Goal: Information Seeking & Learning: Learn about a topic

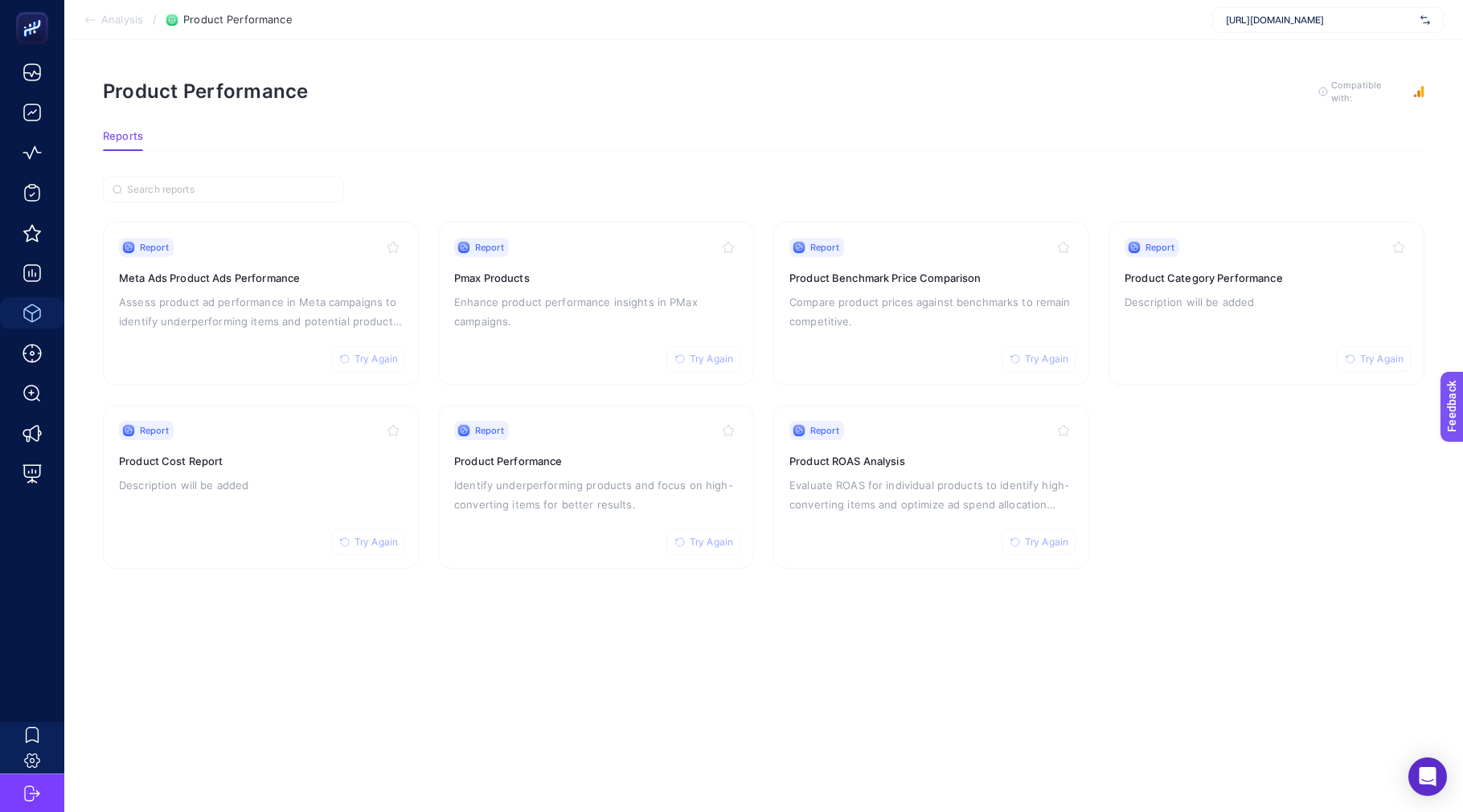
click at [1264, 22] on span "[URL][DOMAIN_NAME]" at bounding box center [1319, 20] width 188 height 13
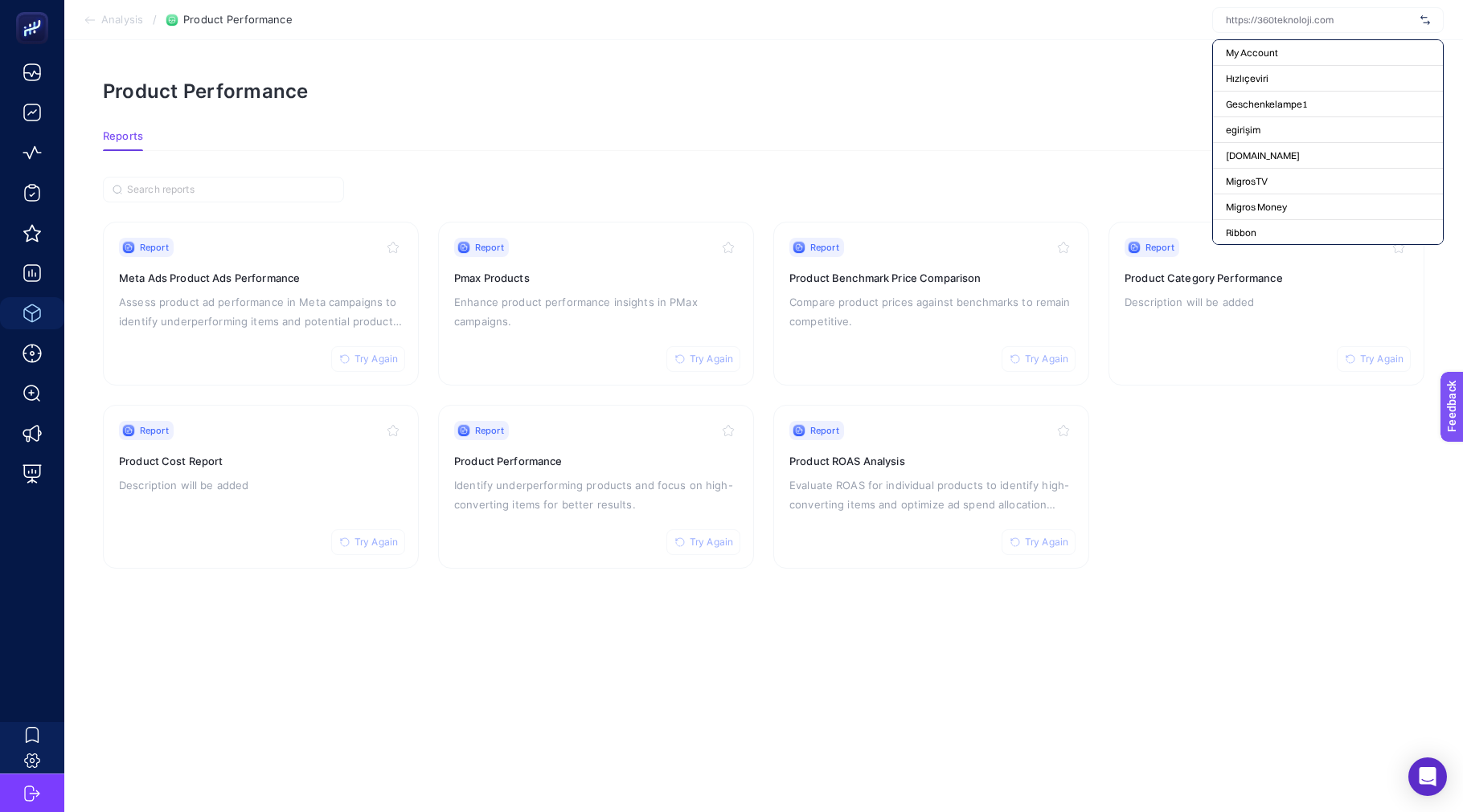
click at [782, 105] on section "Product Performance To get quality results from this analysis, we recommend tha…" at bounding box center [763, 105] width 1321 height 52
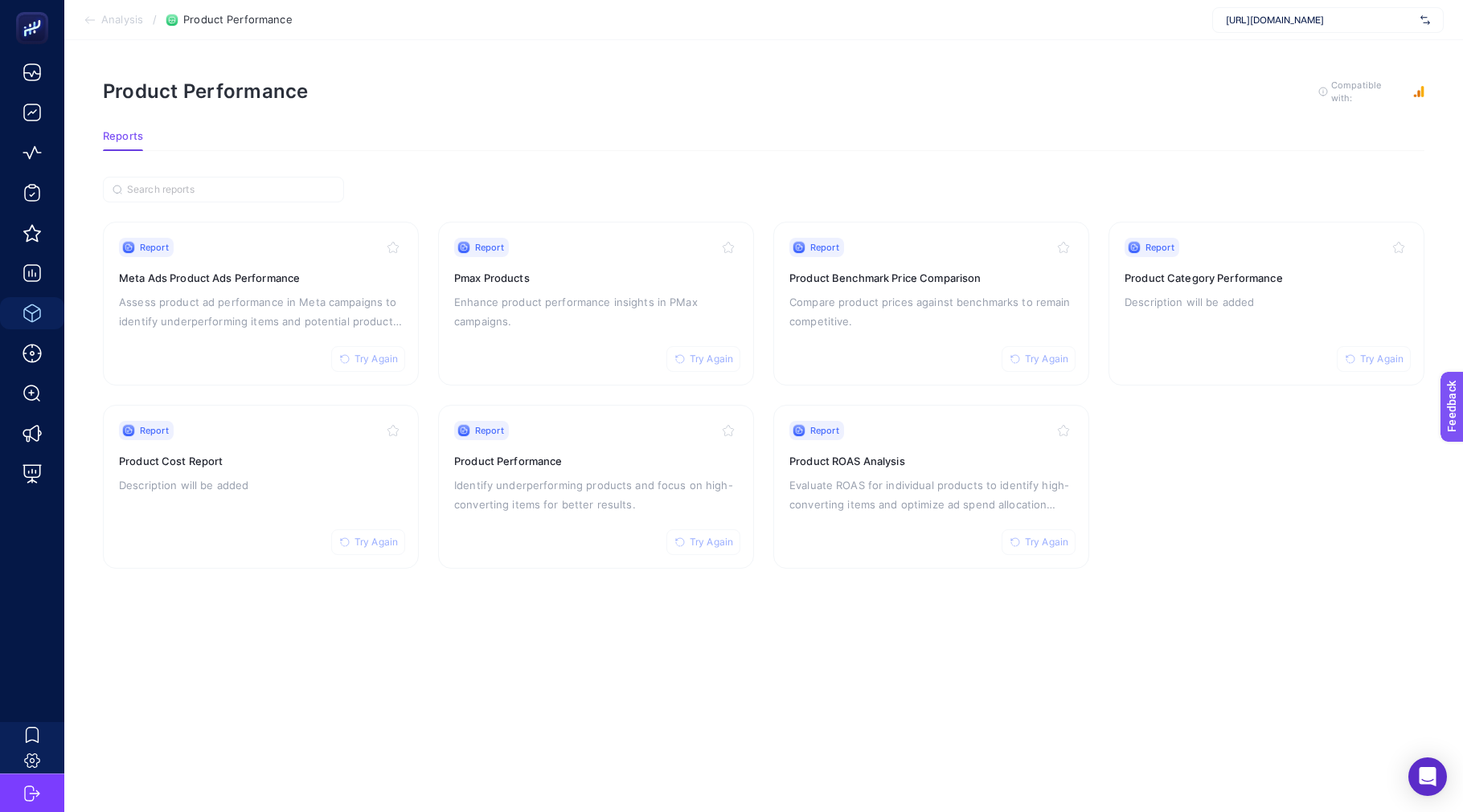
click at [962, 130] on section "Reports" at bounding box center [763, 140] width 1321 height 21
click at [462, 98] on section "Product Performance To get quality results from this analysis, we recommend tha…" at bounding box center [763, 105] width 1321 height 52
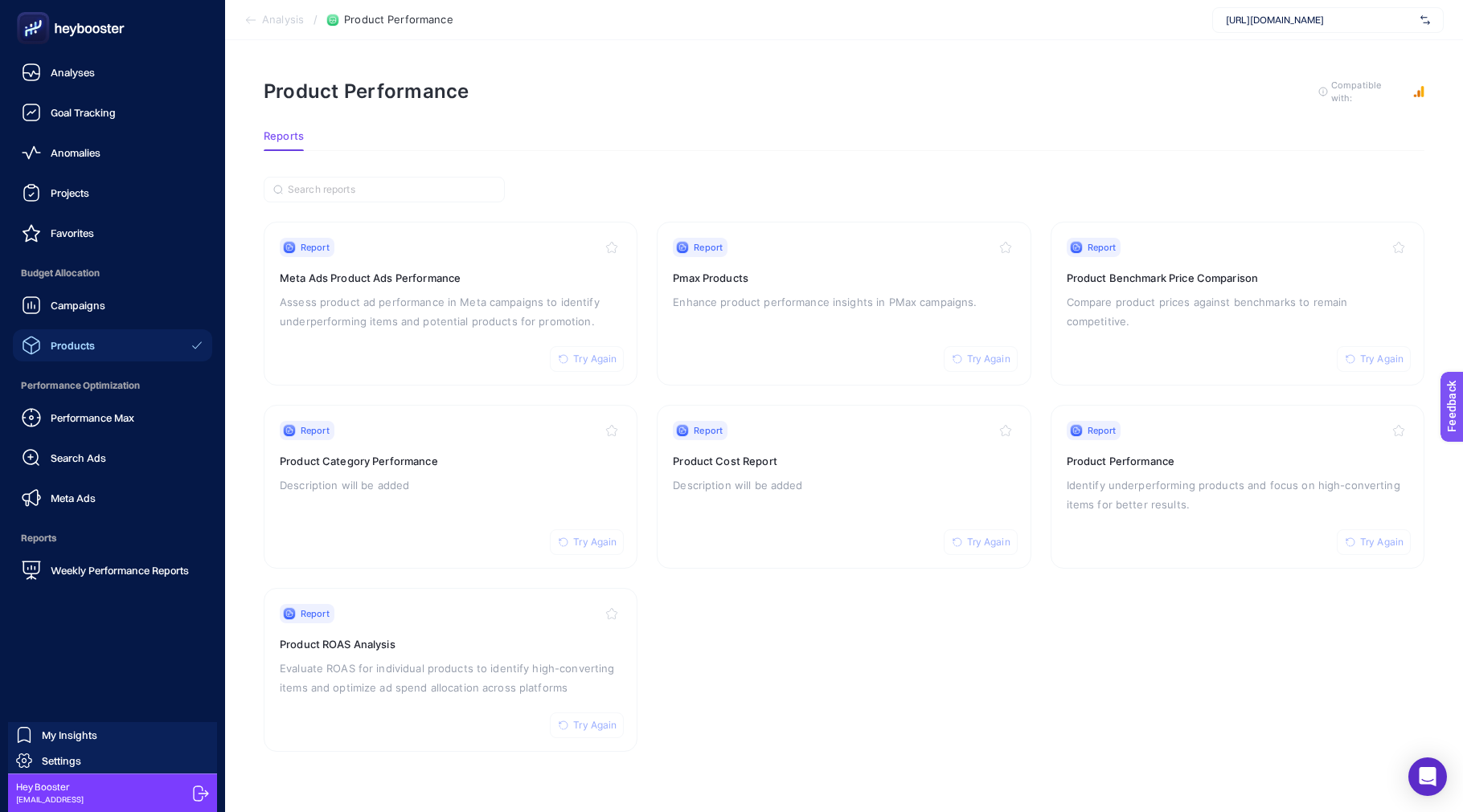
click at [101, 434] on div "Performance Max Search Ads Meta Ads" at bounding box center [112, 458] width 199 height 113
click at [105, 423] on span "Performance Max" at bounding box center [93, 417] width 84 height 13
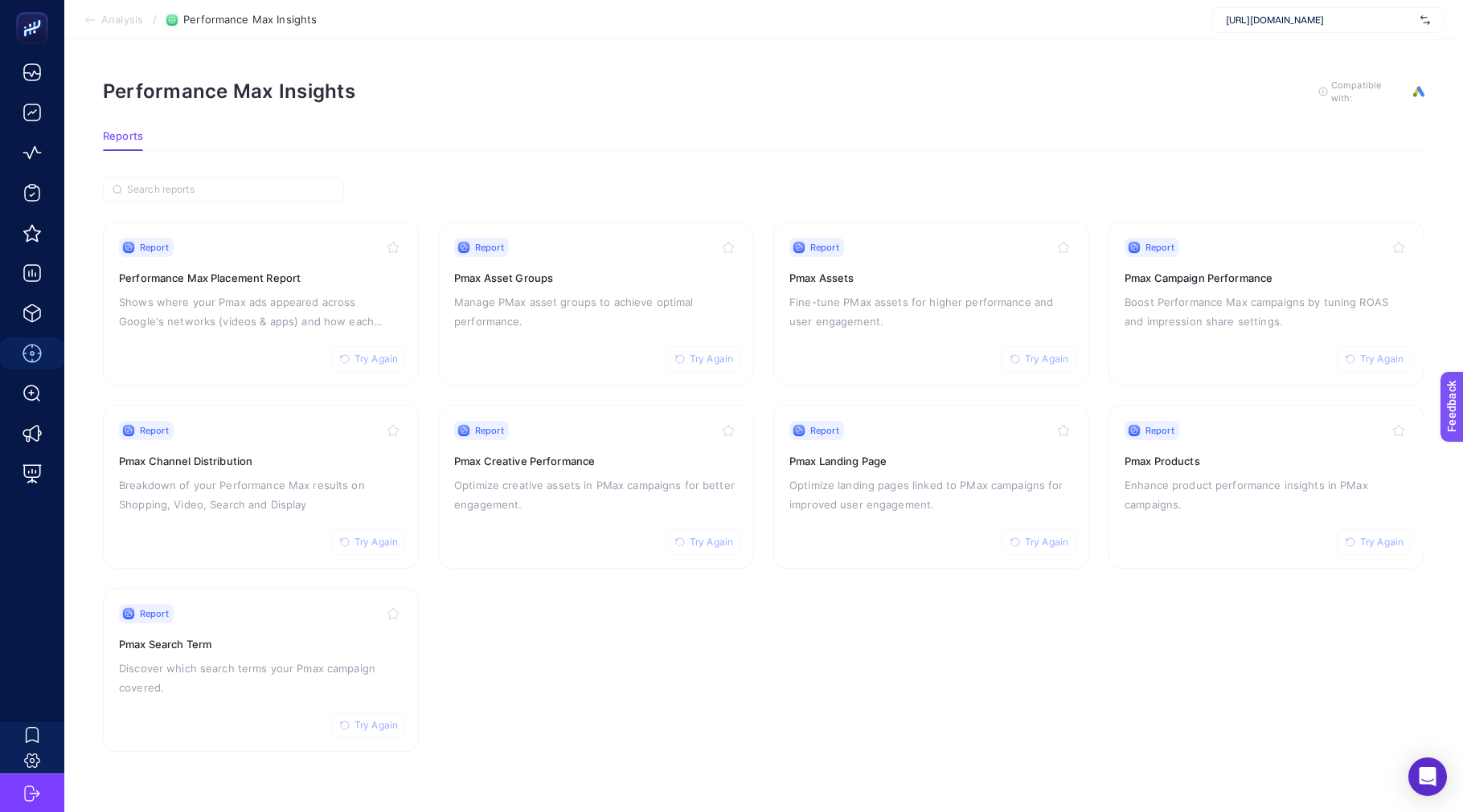
click at [797, 79] on div "Performance Max Insights To get quality results from this analysis, we recommen…" at bounding box center [763, 92] width 1321 height 25
click at [1264, 27] on div "[URL][DOMAIN_NAME]" at bounding box center [1327, 20] width 231 height 25
type input "alisgidi"
click at [1257, 46] on span "https://alisgidis.com" at bounding box center [1275, 53] width 98 height 13
click at [1186, 22] on icon at bounding box center [1186, 20] width 10 height 10
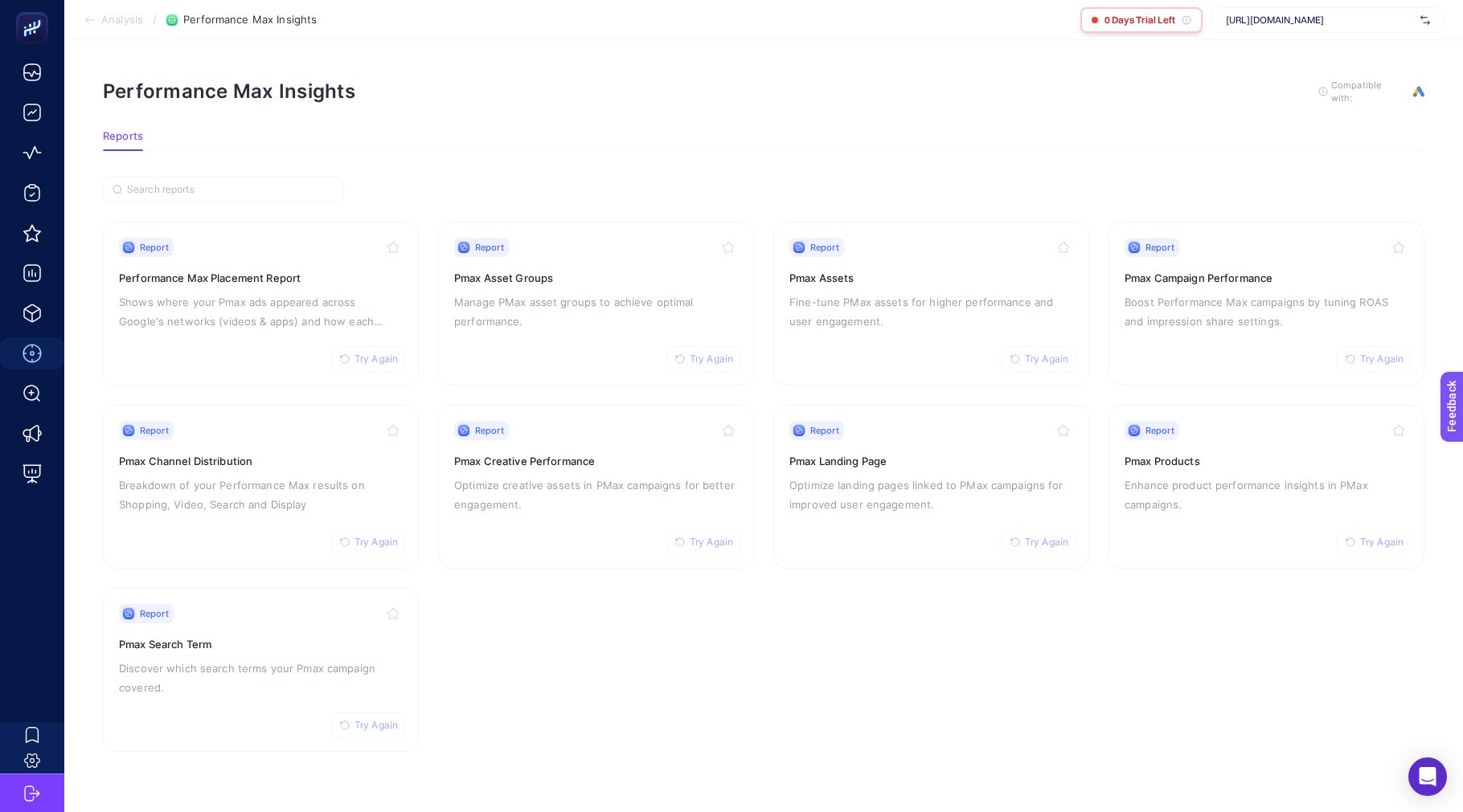
click at [1186, 23] on icon at bounding box center [1186, 20] width 10 height 10
click at [1003, 85] on div "Performance Max Insights To get quality results from this analysis, we recommen…" at bounding box center [763, 92] width 1321 height 25
click at [277, 313] on p "Shows where your Pmax ads appeared across Google's networks (videos & apps) and…" at bounding box center [261, 312] width 284 height 38
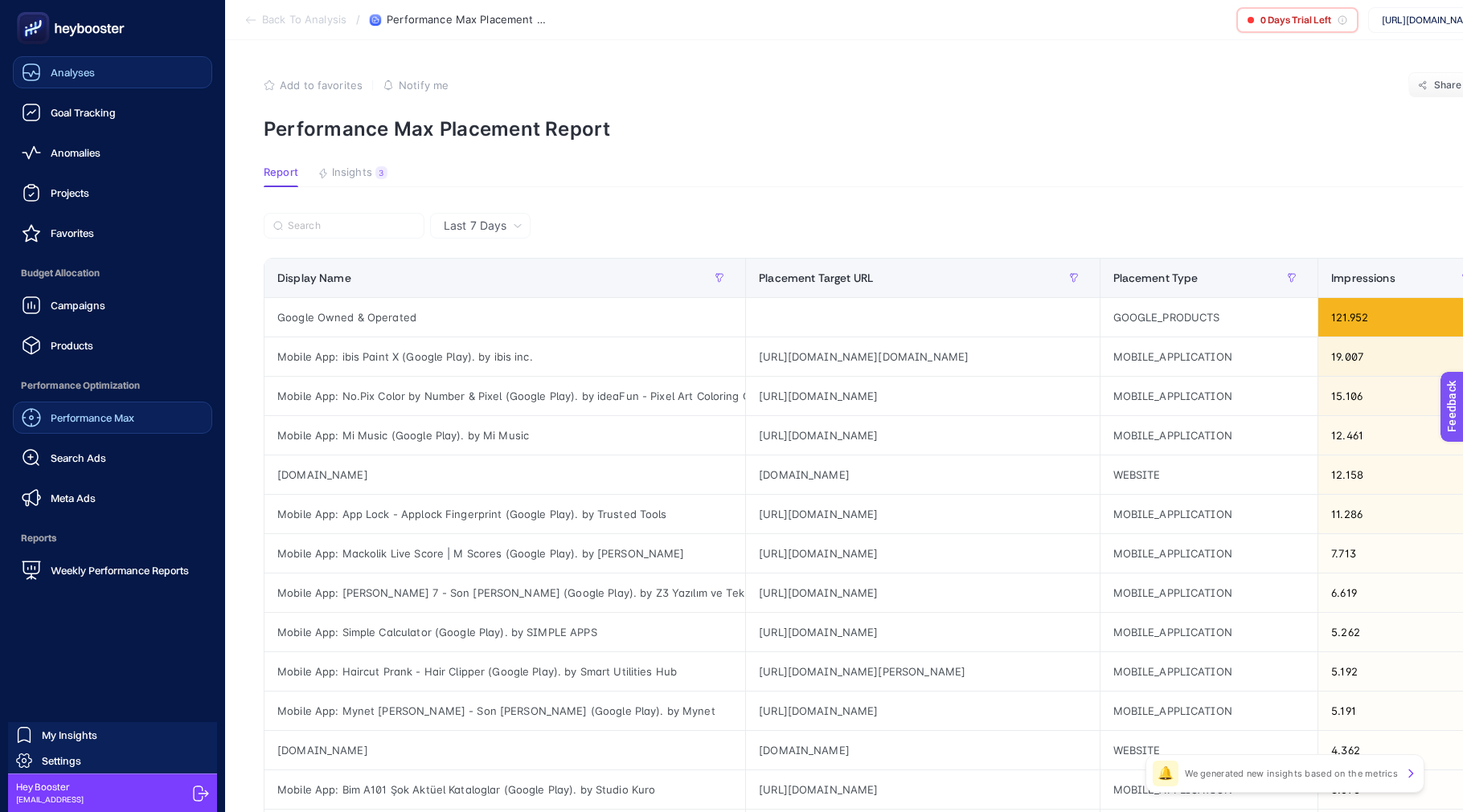
click at [70, 79] on div "Analyses" at bounding box center [58, 72] width 73 height 19
click at [51, 67] on span "Analyses" at bounding box center [73, 72] width 45 height 13
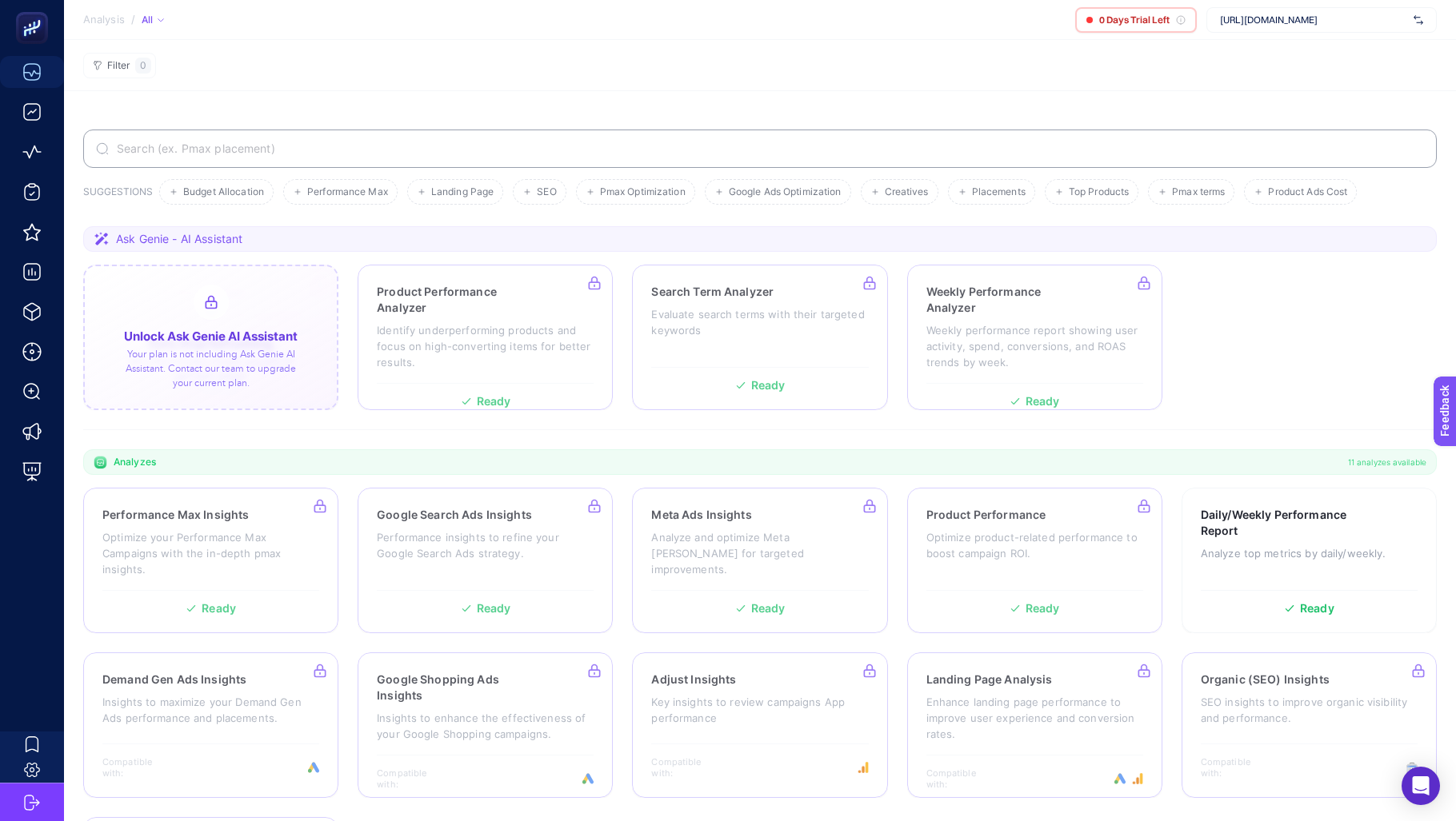
click at [204, 329] on div at bounding box center [211, 337] width 255 height 146
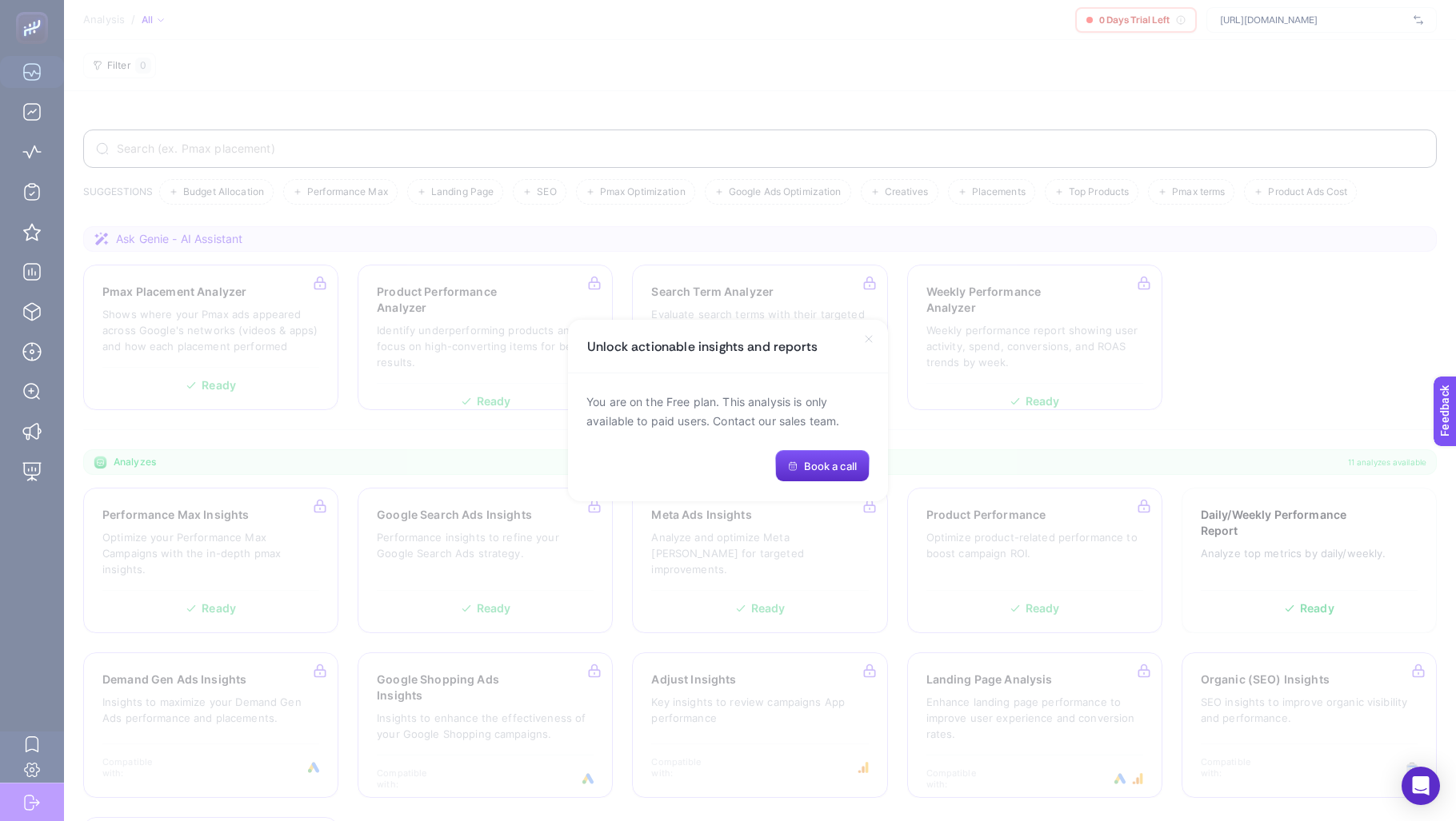
click at [867, 339] on icon at bounding box center [868, 339] width 6 height 6
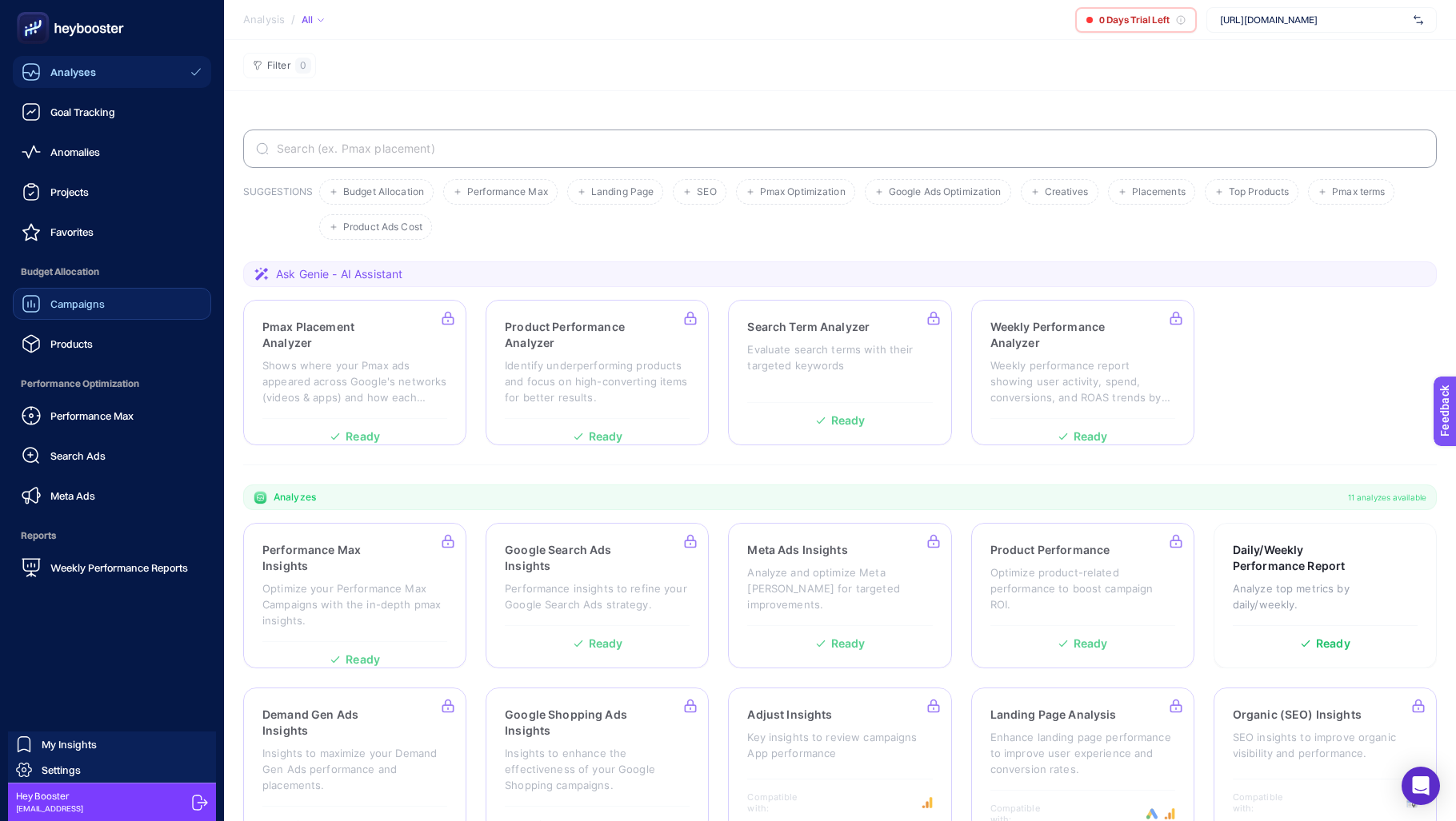
click at [82, 301] on span "Campaigns" at bounding box center [78, 304] width 54 height 13
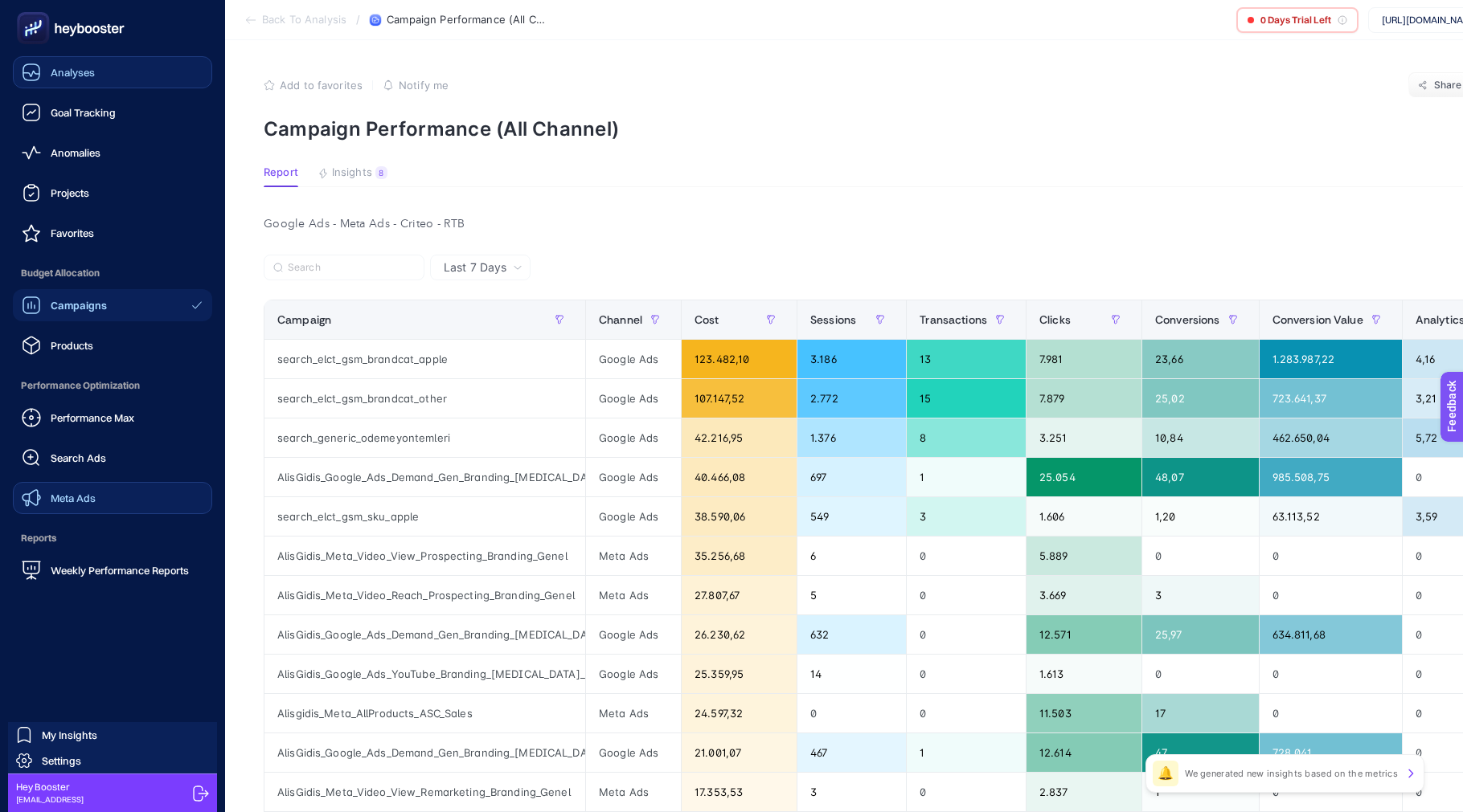
click at [54, 489] on div "Meta Ads" at bounding box center [58, 497] width 74 height 19
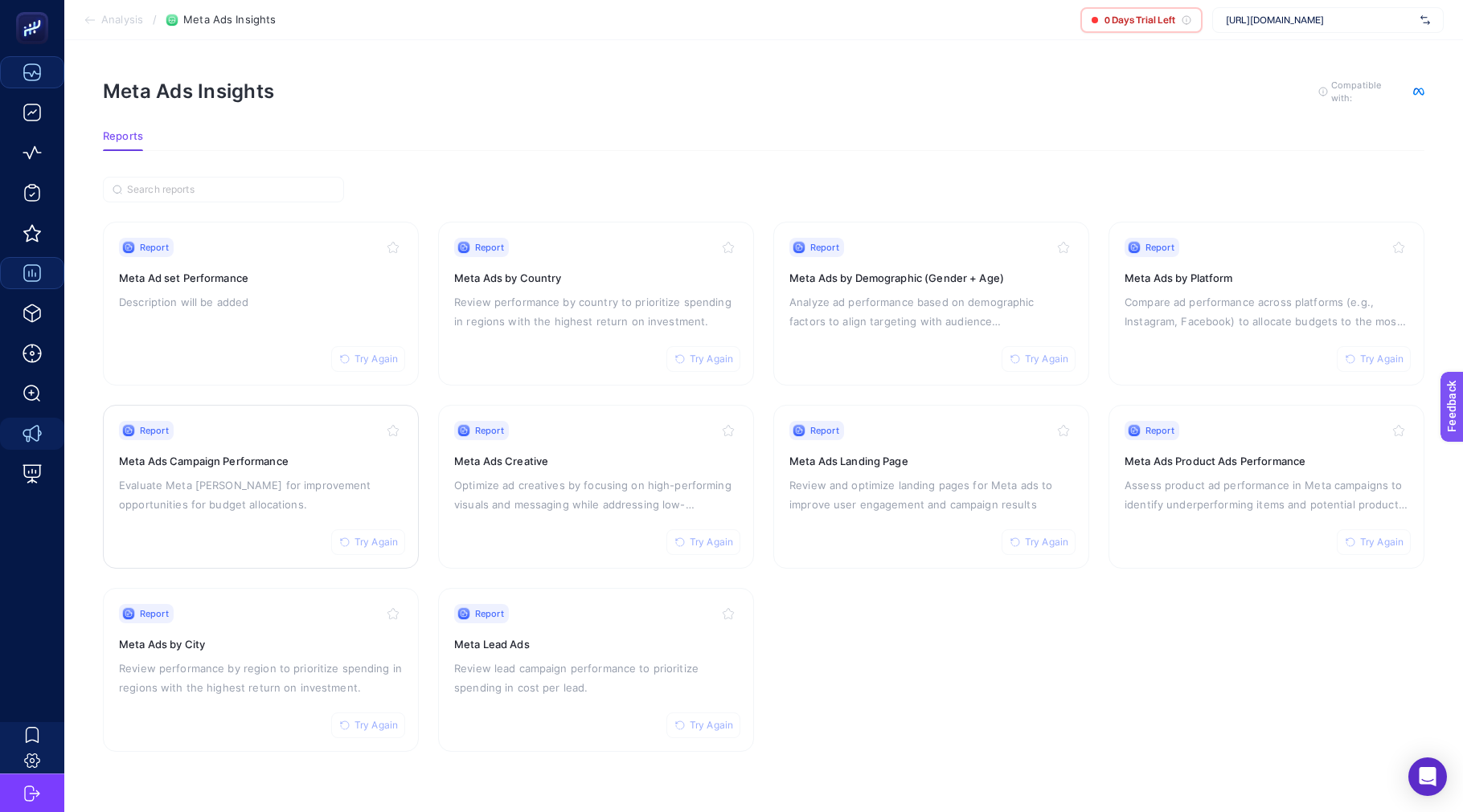
click at [282, 476] on p "Evaluate Meta [PERSON_NAME] for improvement opportunities for budget allocation…" at bounding box center [261, 495] width 284 height 38
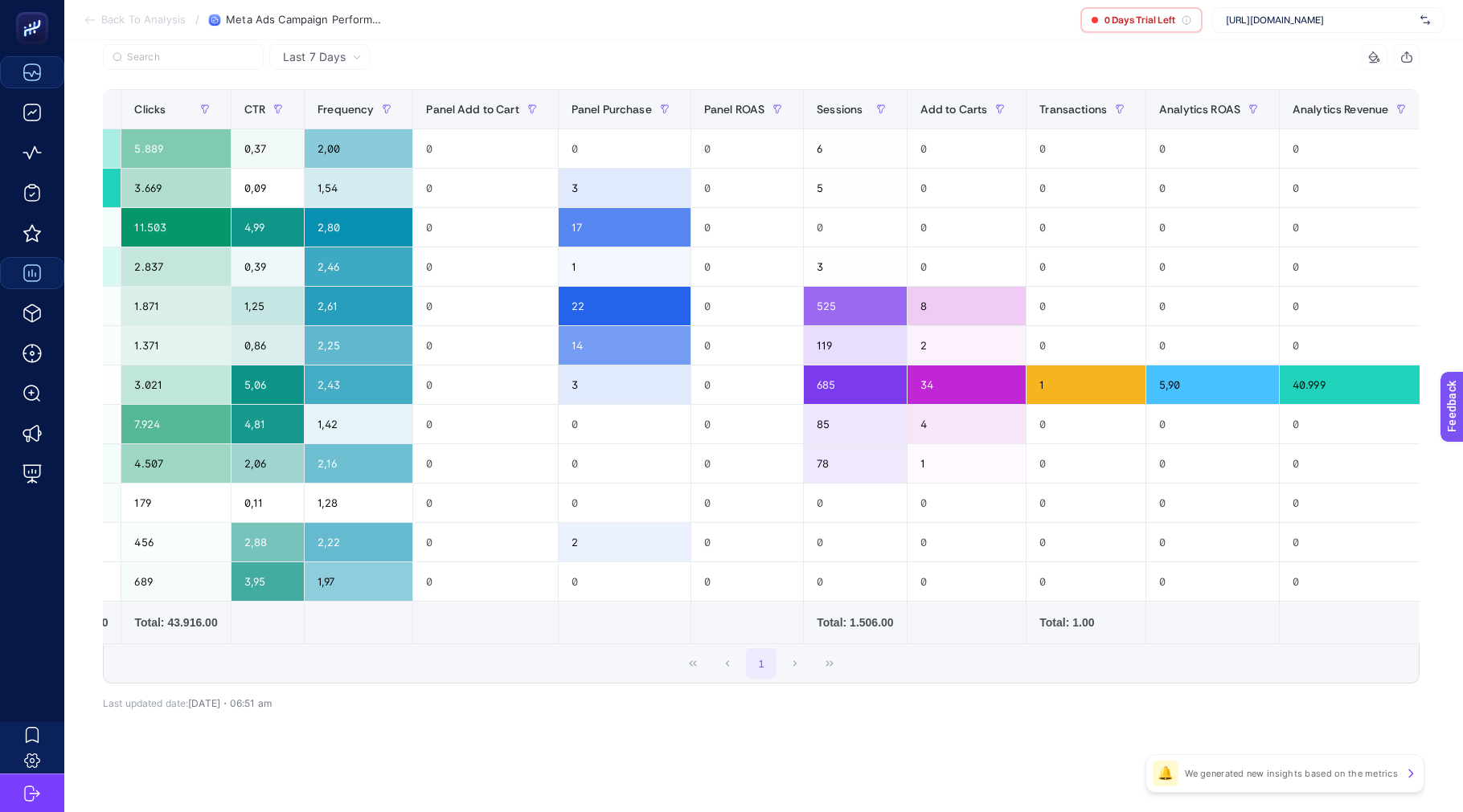
scroll to position [0, 631]
click at [1271, 20] on span "https://alisgidis.com" at bounding box center [1319, 20] width 188 height 13
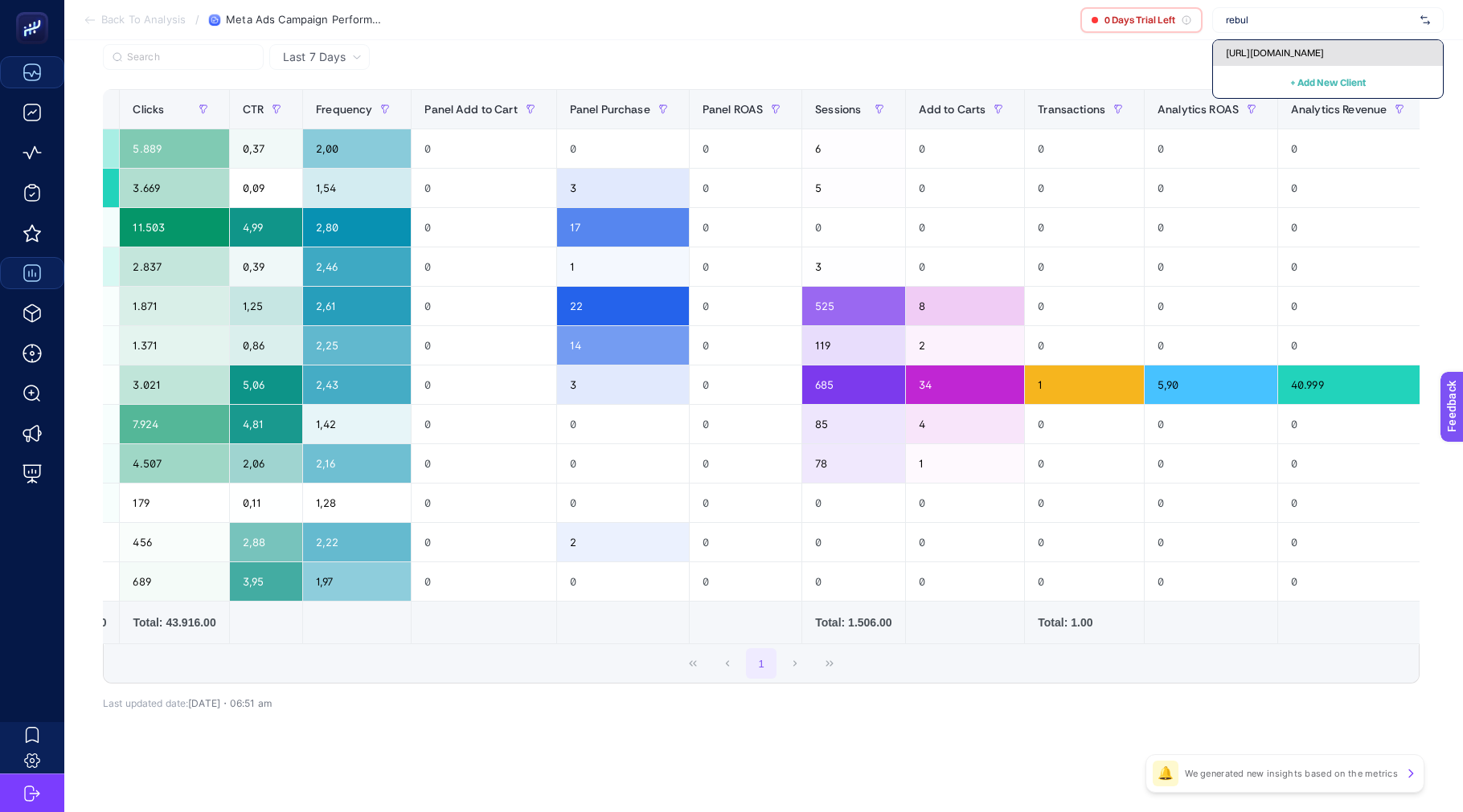
type input "rebul"
click at [1275, 40] on div "https://www.atelierrebul.com.tr/" at bounding box center [1327, 53] width 230 height 25
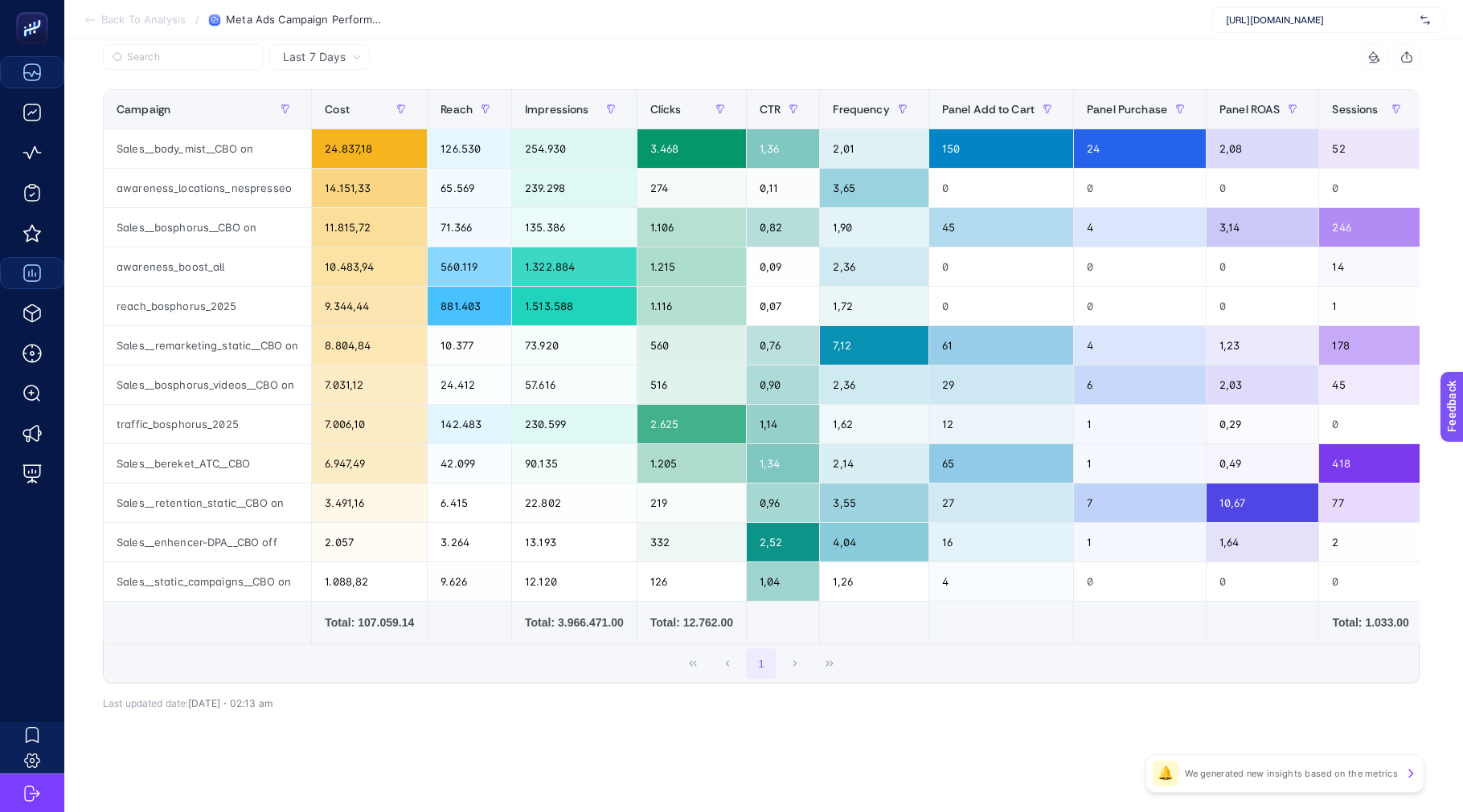
scroll to position [183, 0]
click at [1307, 20] on span "https://www.atelierrebul.com.tr/" at bounding box center [1319, 20] width 188 height 13
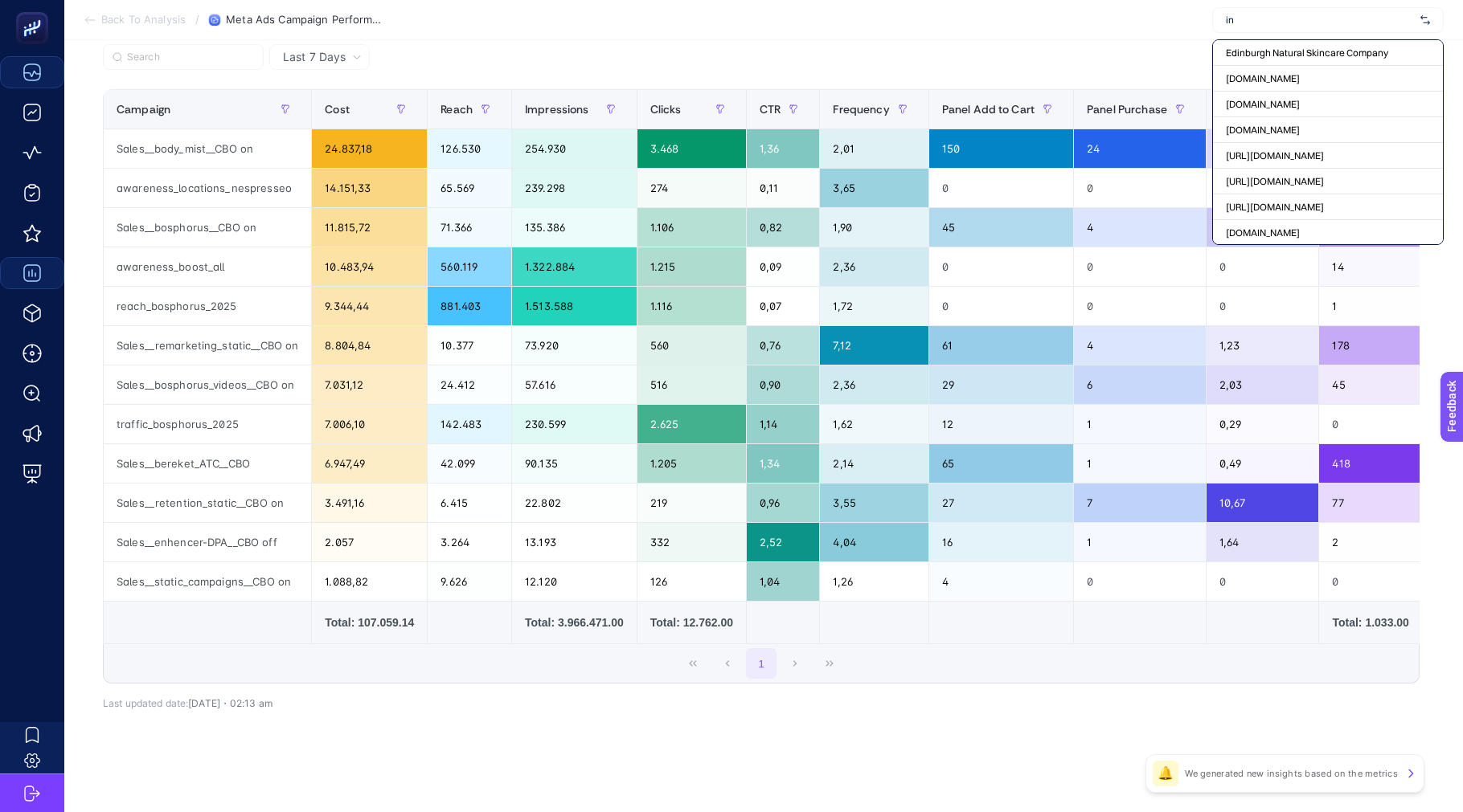
type input "i"
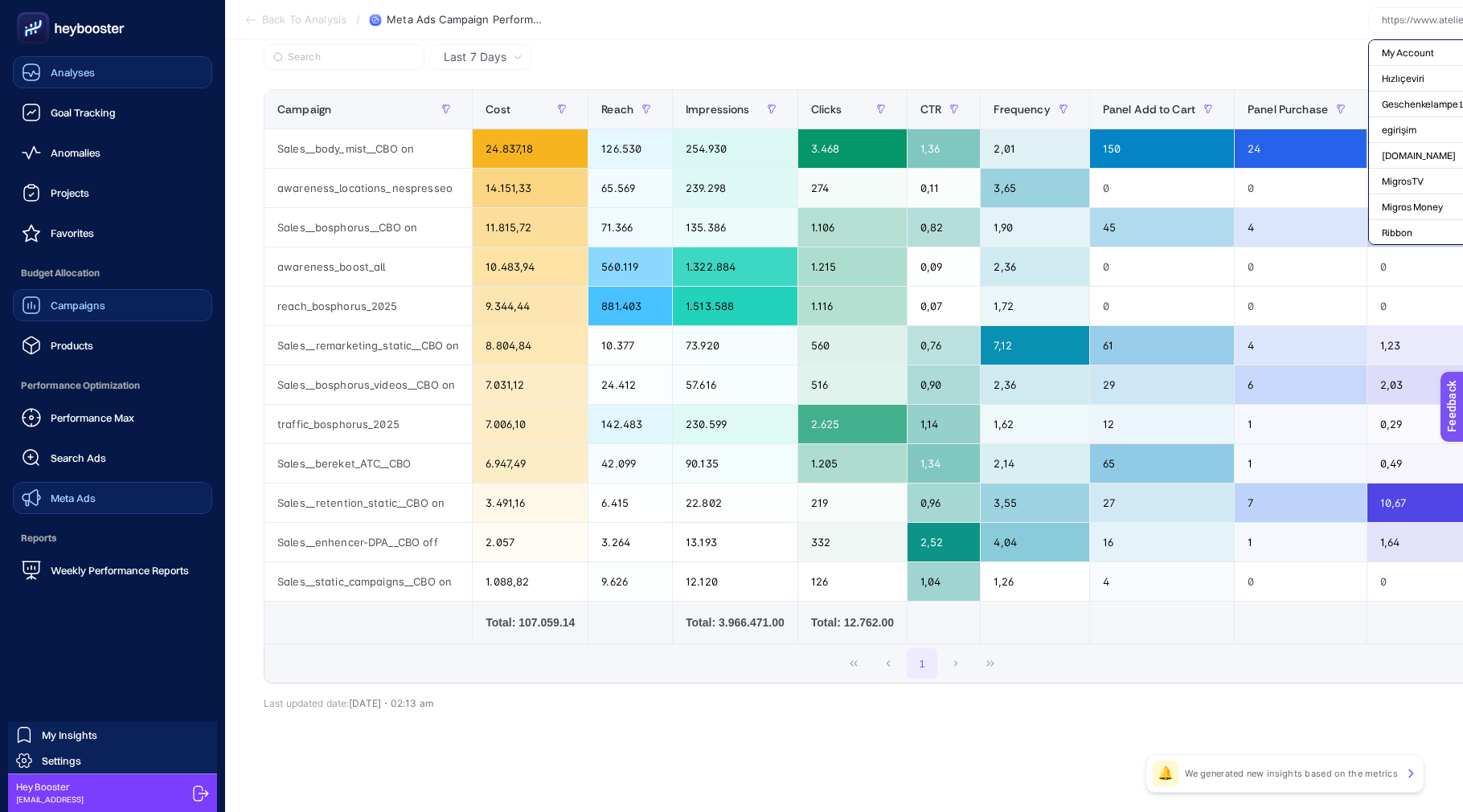
click at [71, 494] on span "Meta Ads" at bounding box center [73, 498] width 45 height 13
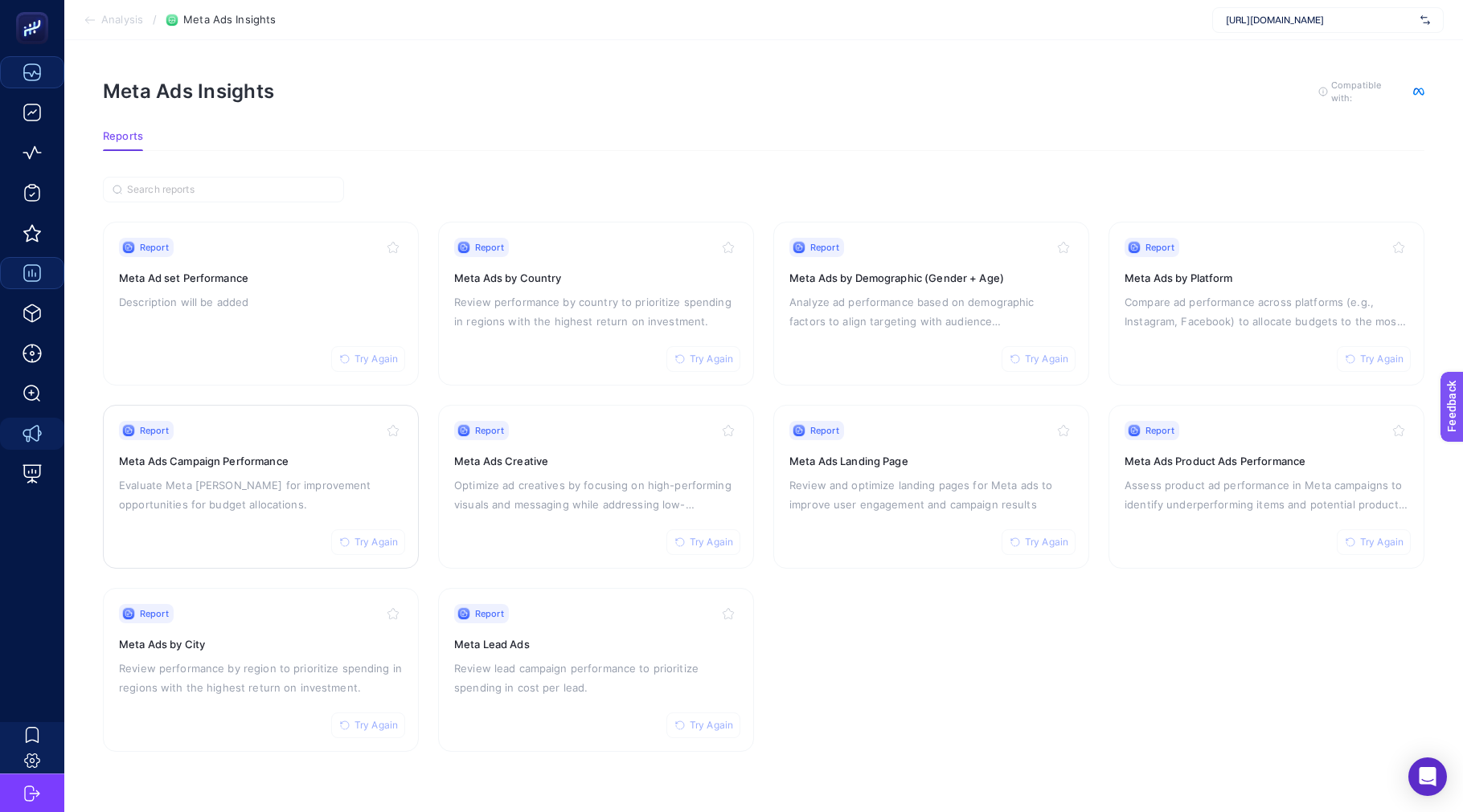
click at [309, 480] on p "Evaluate Meta ad campaigns for improvement opportunities for budget allocations." at bounding box center [261, 495] width 284 height 38
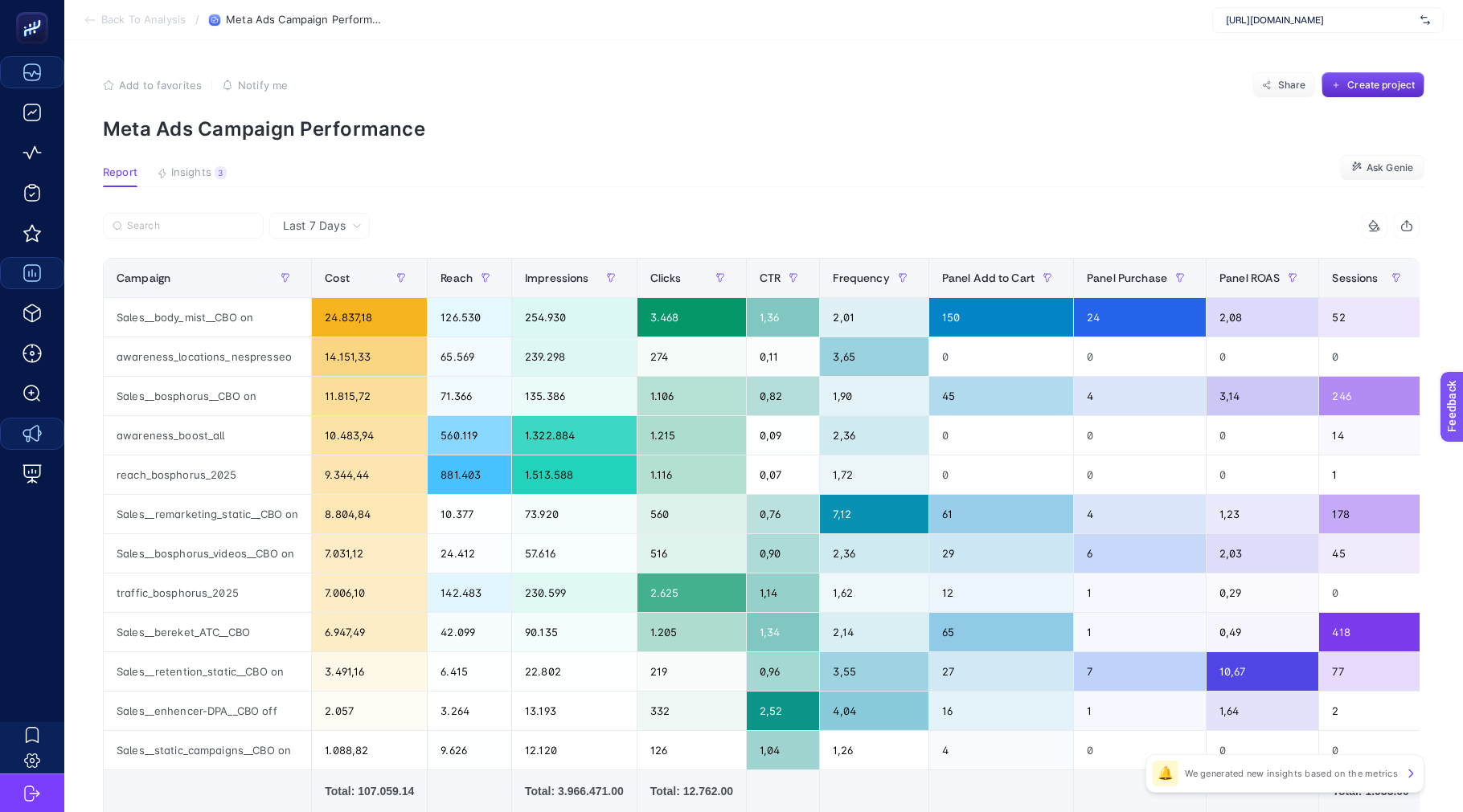
click at [1240, 24] on span "https://www.atelierrebul.com.tr/" at bounding box center [1319, 20] width 188 height 13
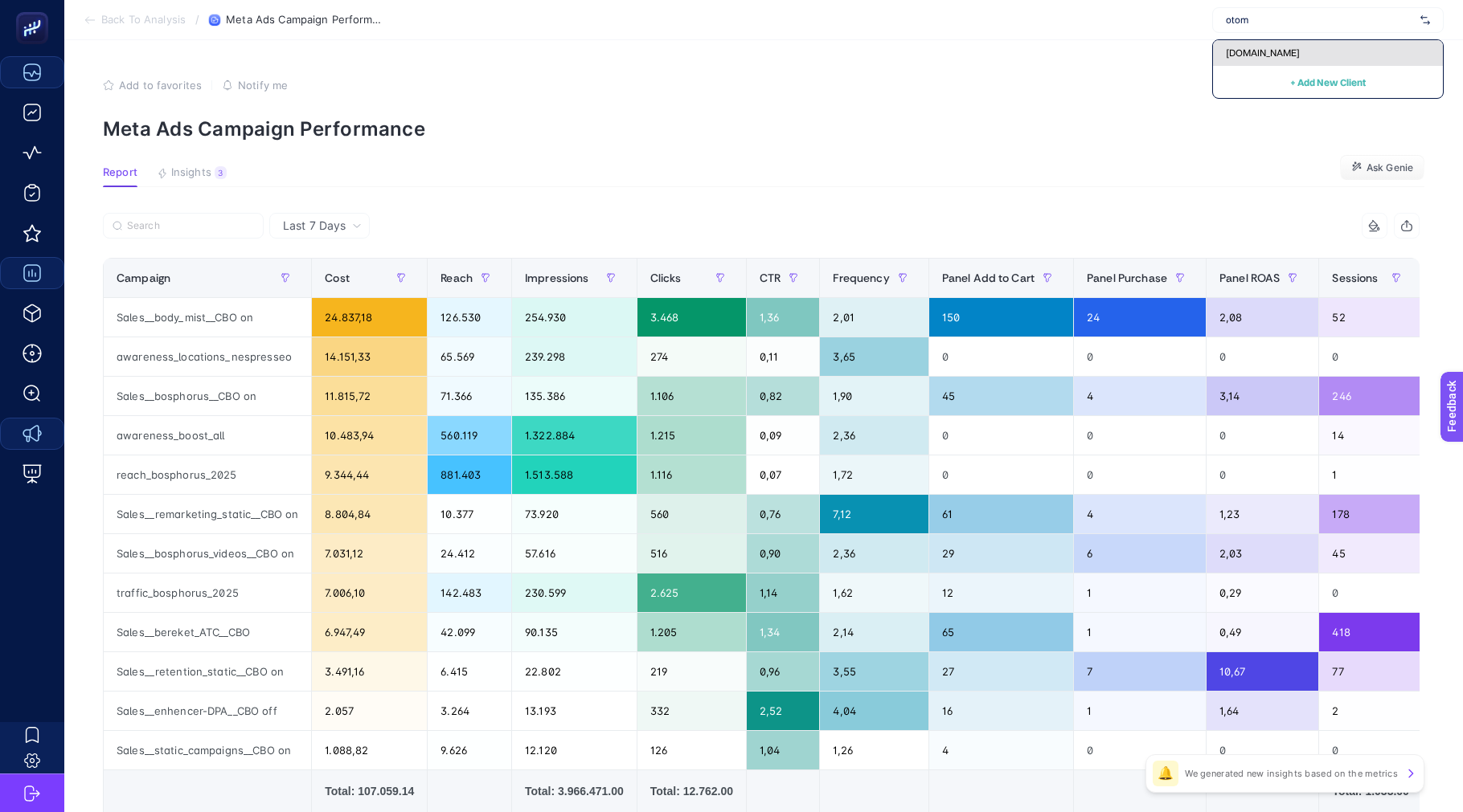
type input "otom"
click at [1244, 57] on span "[DOMAIN_NAME]" at bounding box center [1262, 53] width 74 height 13
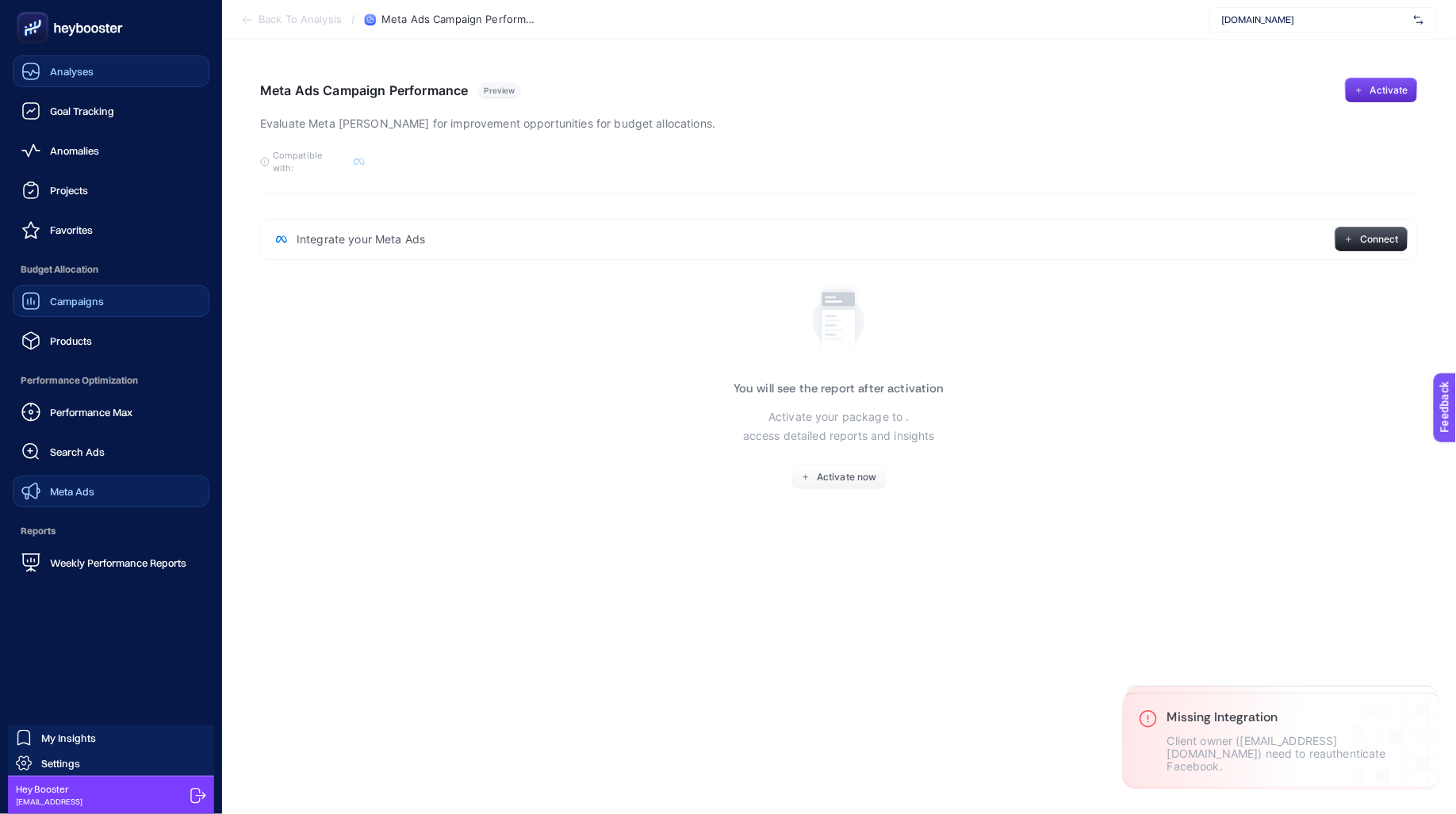
click at [66, 289] on link "Campaigns" at bounding box center [110, 301] width 197 height 31
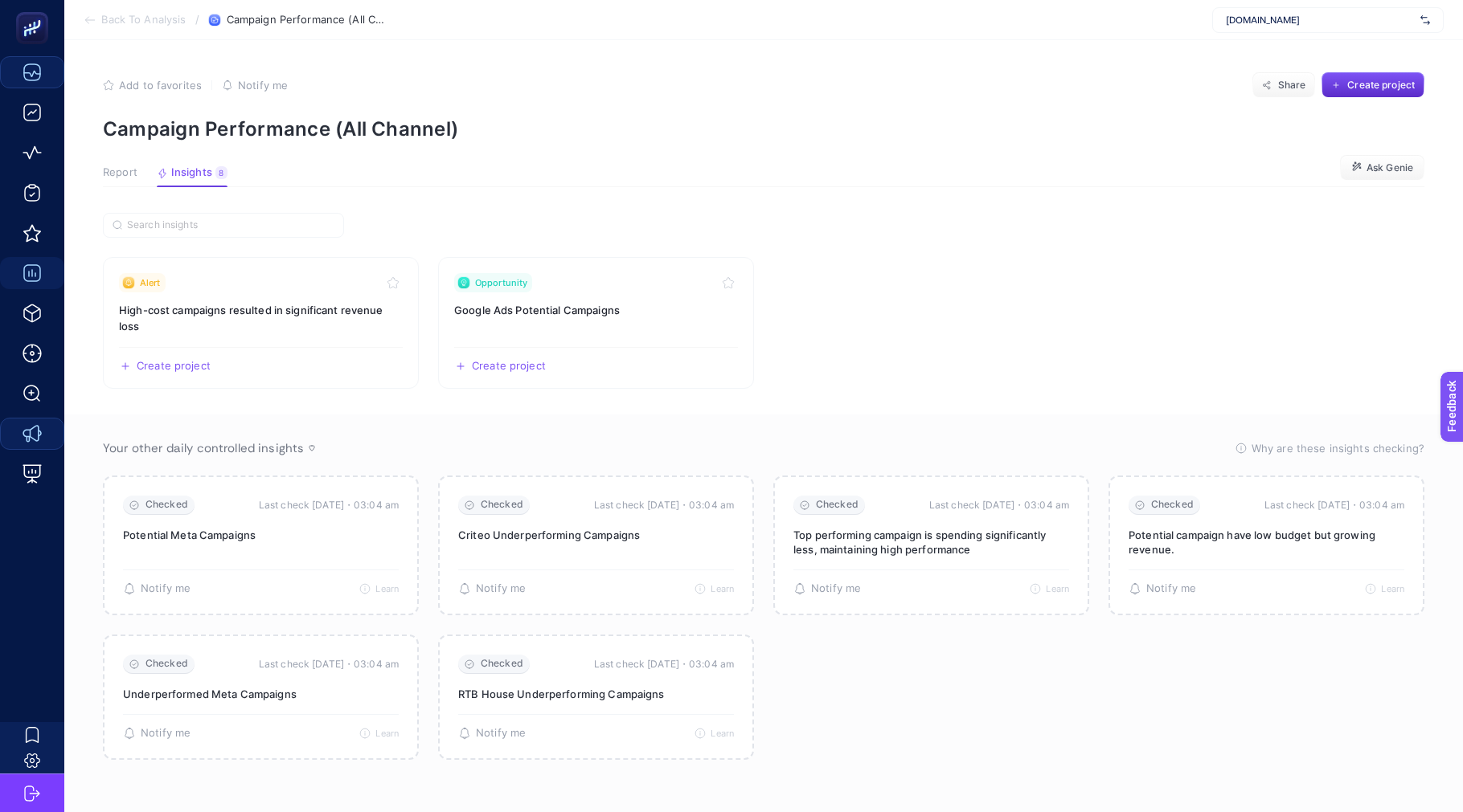
click at [122, 168] on span "Report" at bounding box center [120, 173] width 35 height 13
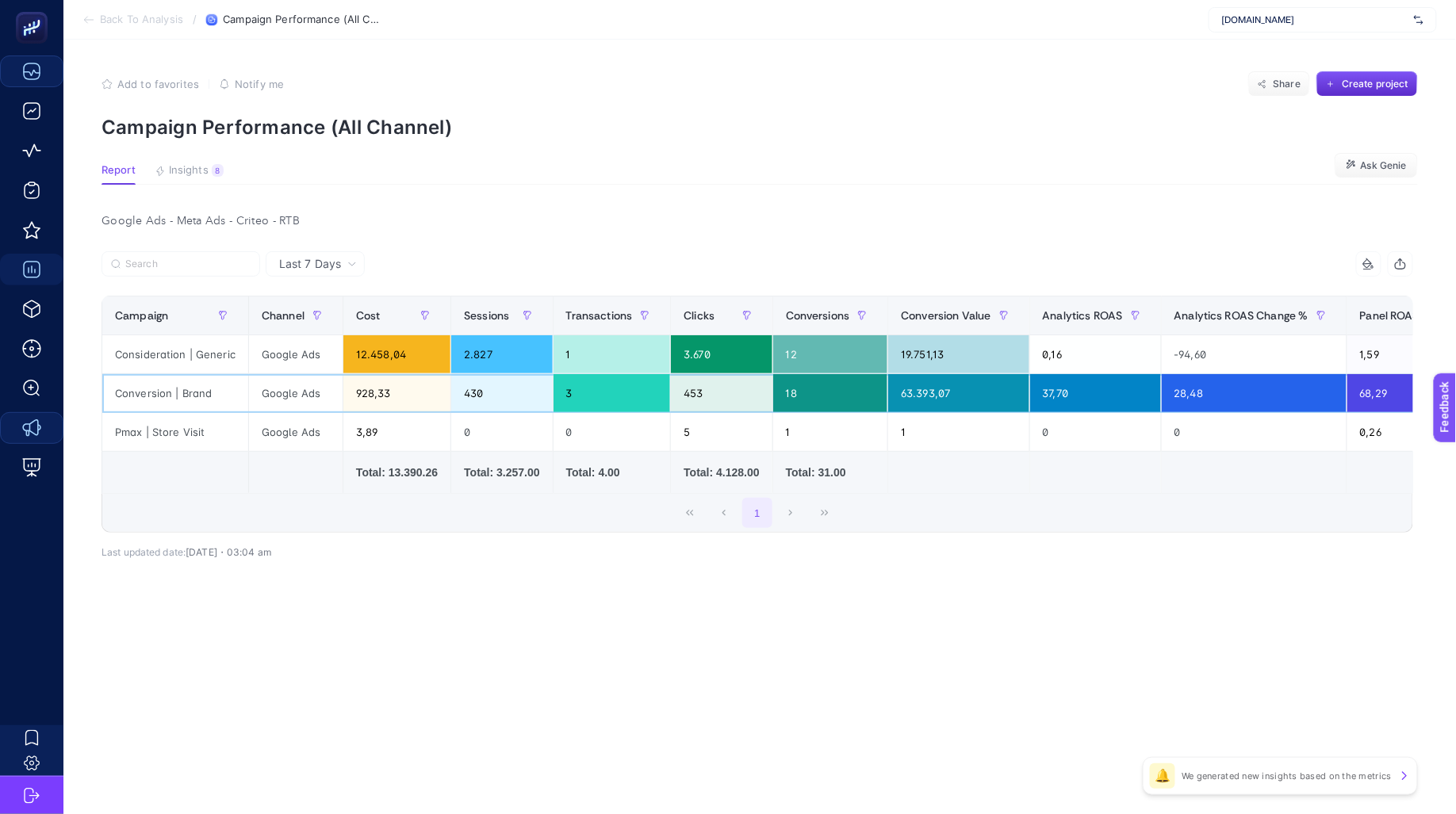
click at [192, 398] on div "Conversion | Brand" at bounding box center [175, 393] width 146 height 38
click at [481, 211] on div "Google Ads - Meta Ads - Criteo - RTB" at bounding box center [757, 221] width 1337 height 22
click at [266, 352] on div "Google Ads" at bounding box center [295, 354] width 93 height 38
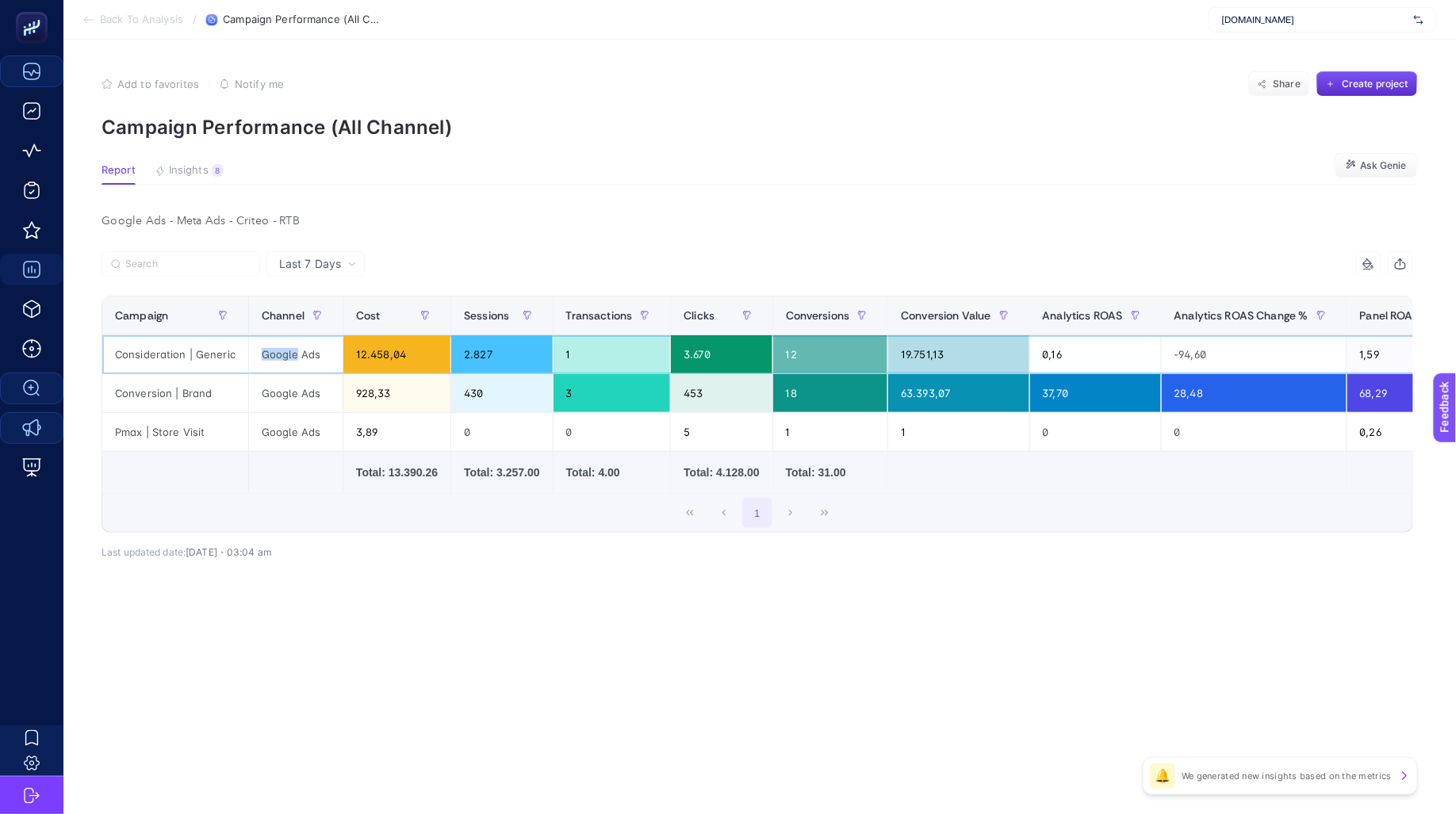
click at [266, 352] on div "Google Ads" at bounding box center [295, 354] width 93 height 38
click at [358, 368] on div "12.458,04" at bounding box center [396, 354] width 107 height 38
click at [359, 368] on div "12.458,04" at bounding box center [396, 354] width 107 height 38
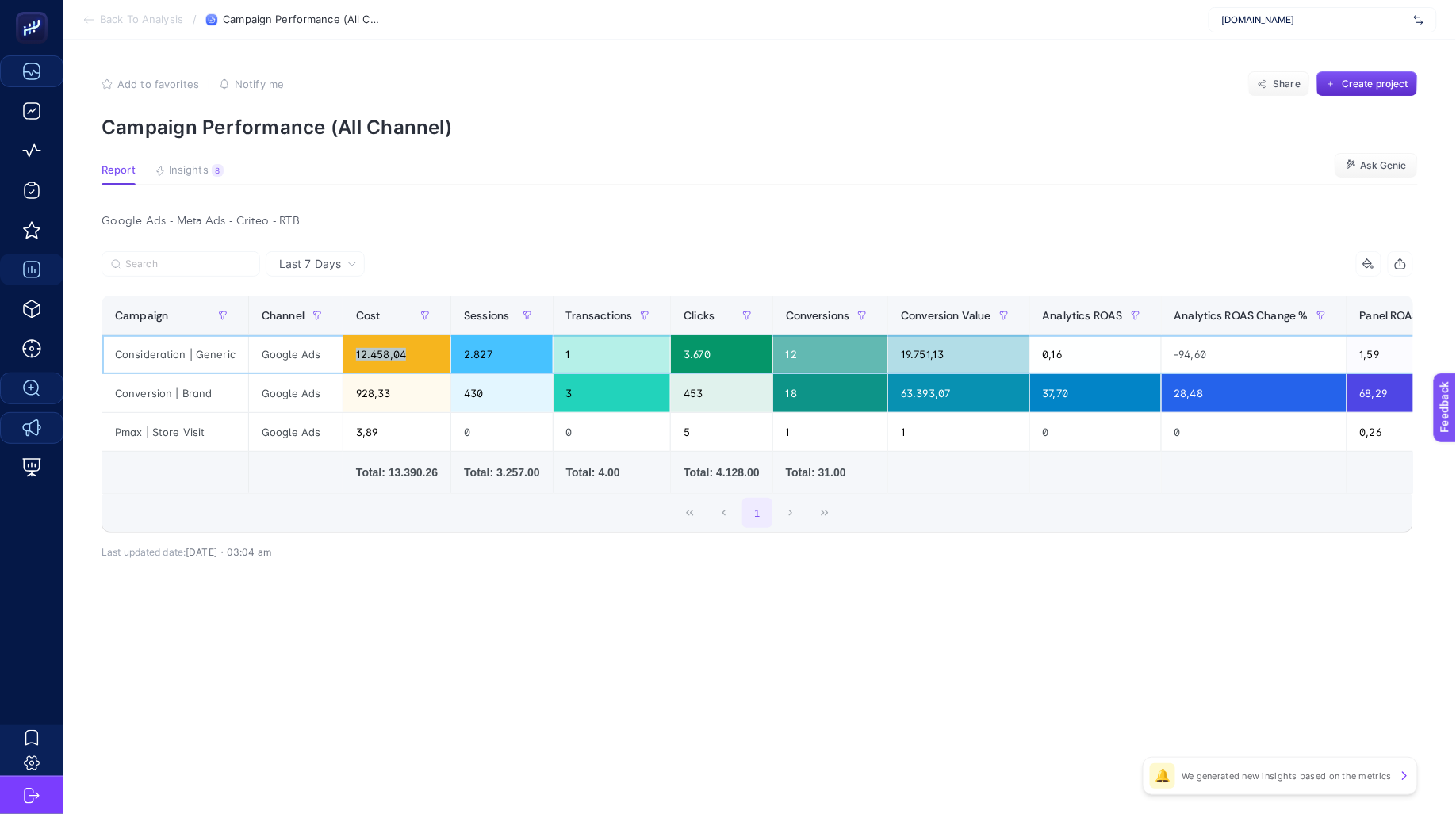
click at [359, 368] on div "12.458,04" at bounding box center [396, 354] width 107 height 38
click at [343, 442] on div "3,89" at bounding box center [396, 432] width 107 height 38
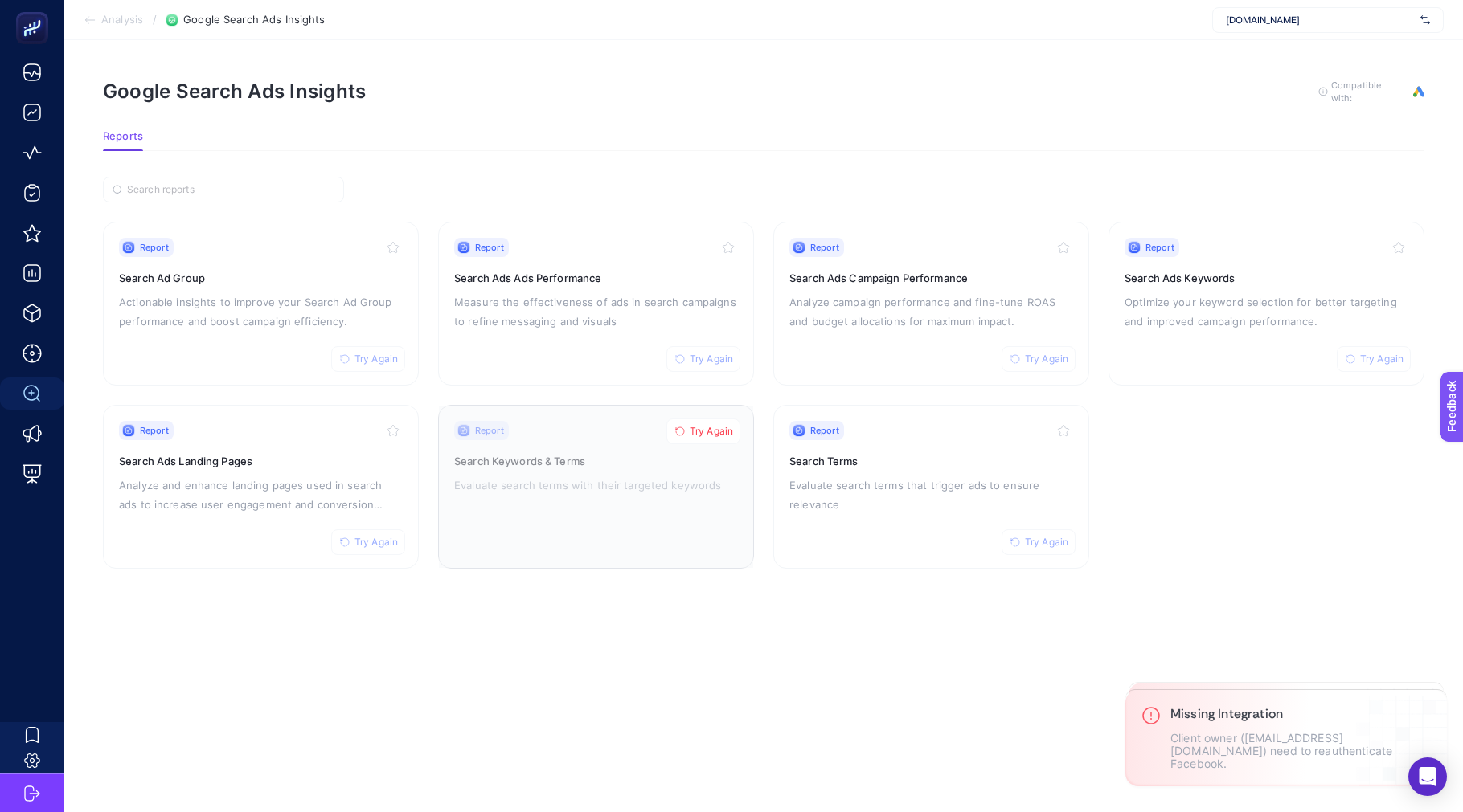
click at [708, 430] on span "Try Again" at bounding box center [711, 431] width 44 height 13
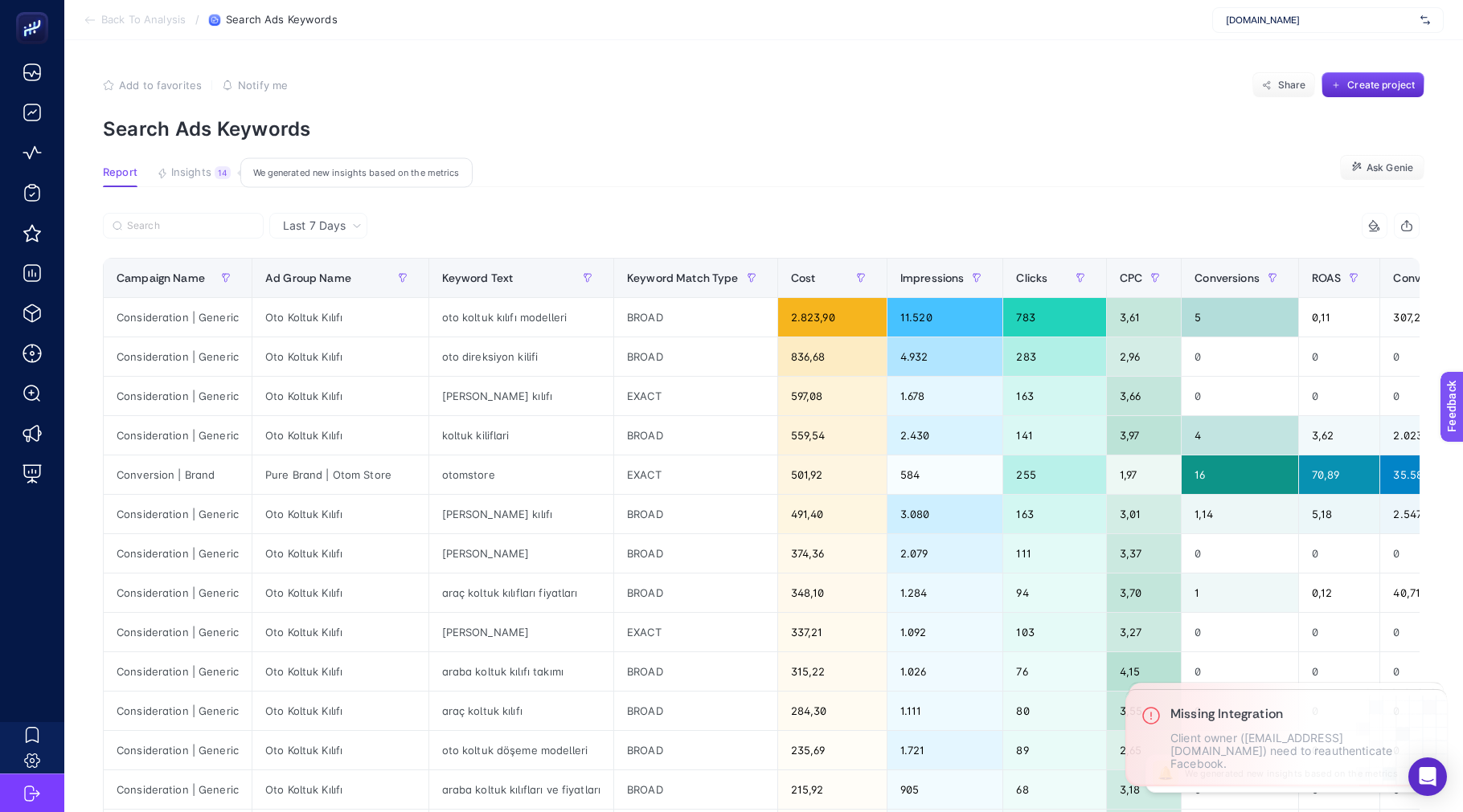
click at [181, 165] on article "Add to favorites false Notify me Share Create project Search Ads Keywords Repor…" at bounding box center [763, 667] width 1398 height 1256
click at [183, 167] on span "Insights" at bounding box center [191, 173] width 40 height 13
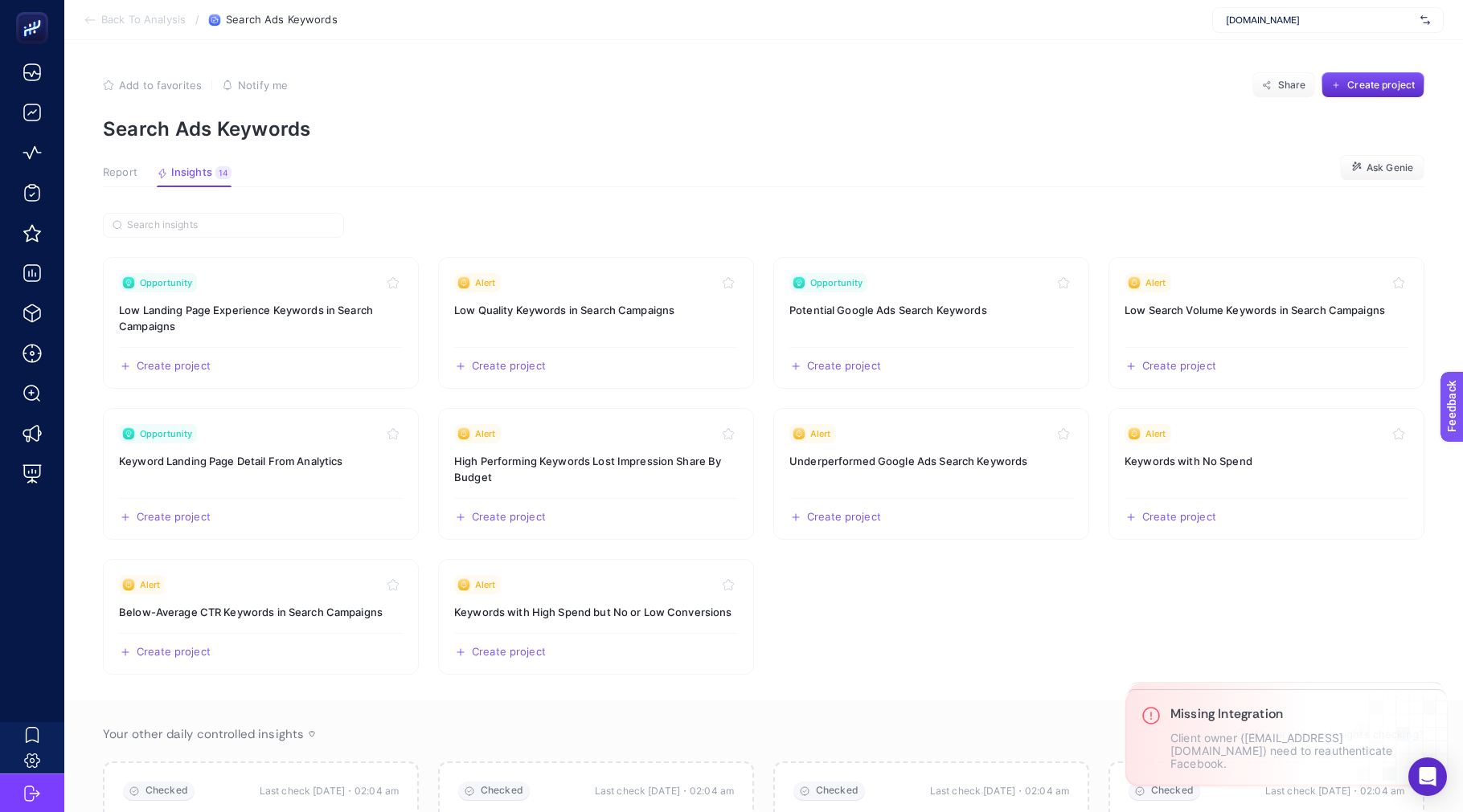
click at [116, 175] on span "Report" at bounding box center [120, 173] width 35 height 13
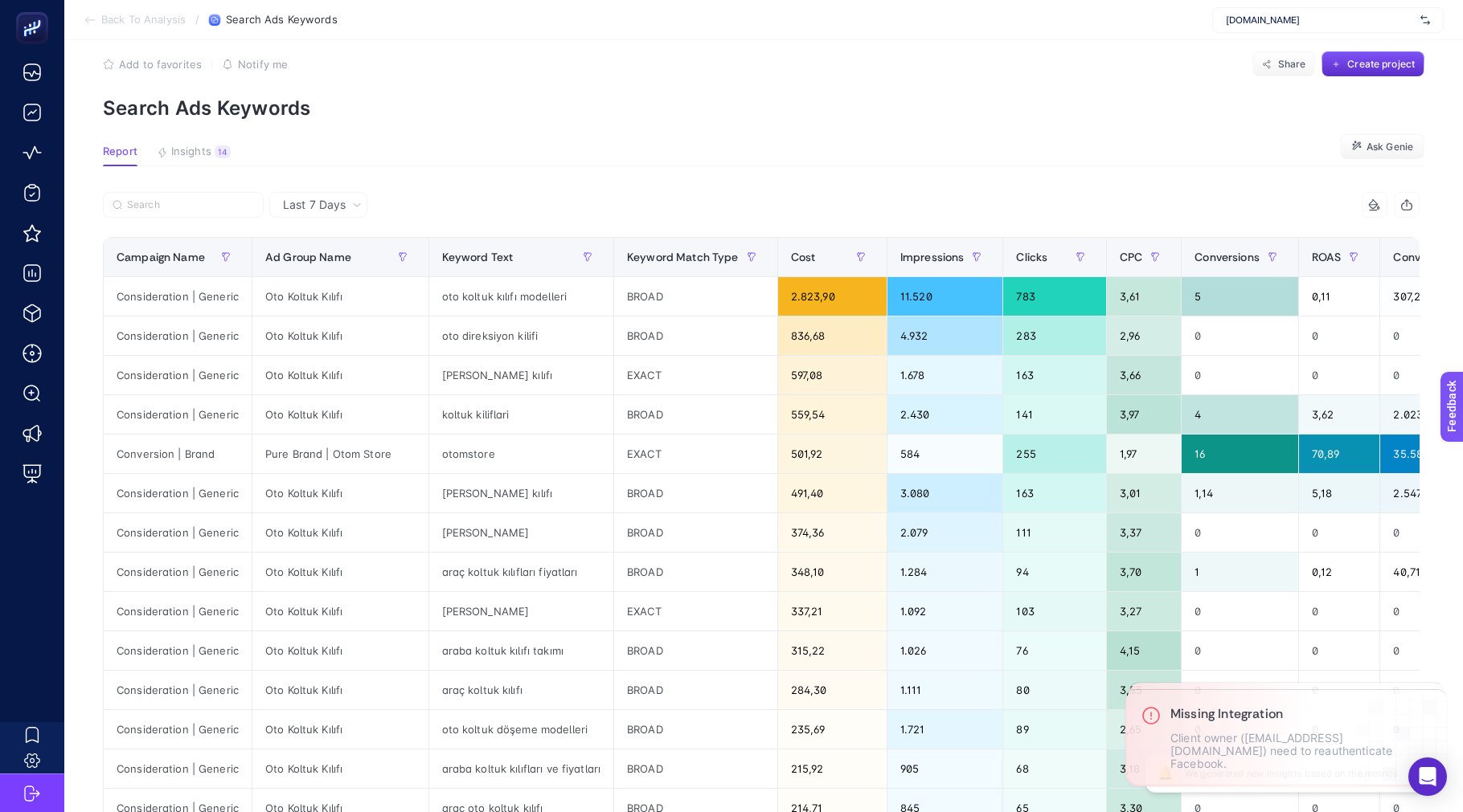
scroll to position [45, 0]
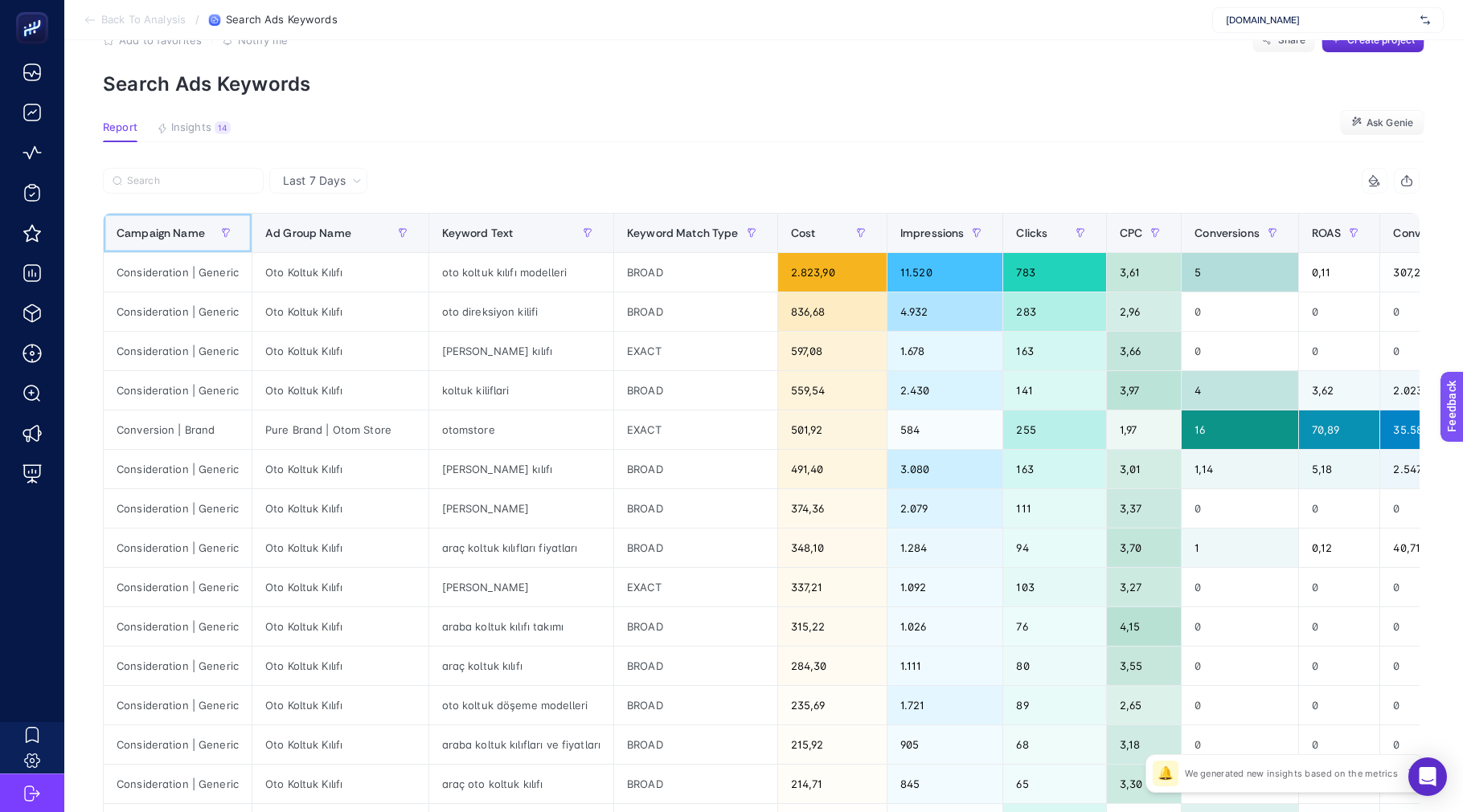
click at [162, 238] on span "Campaign Name" at bounding box center [160, 233] width 88 height 13
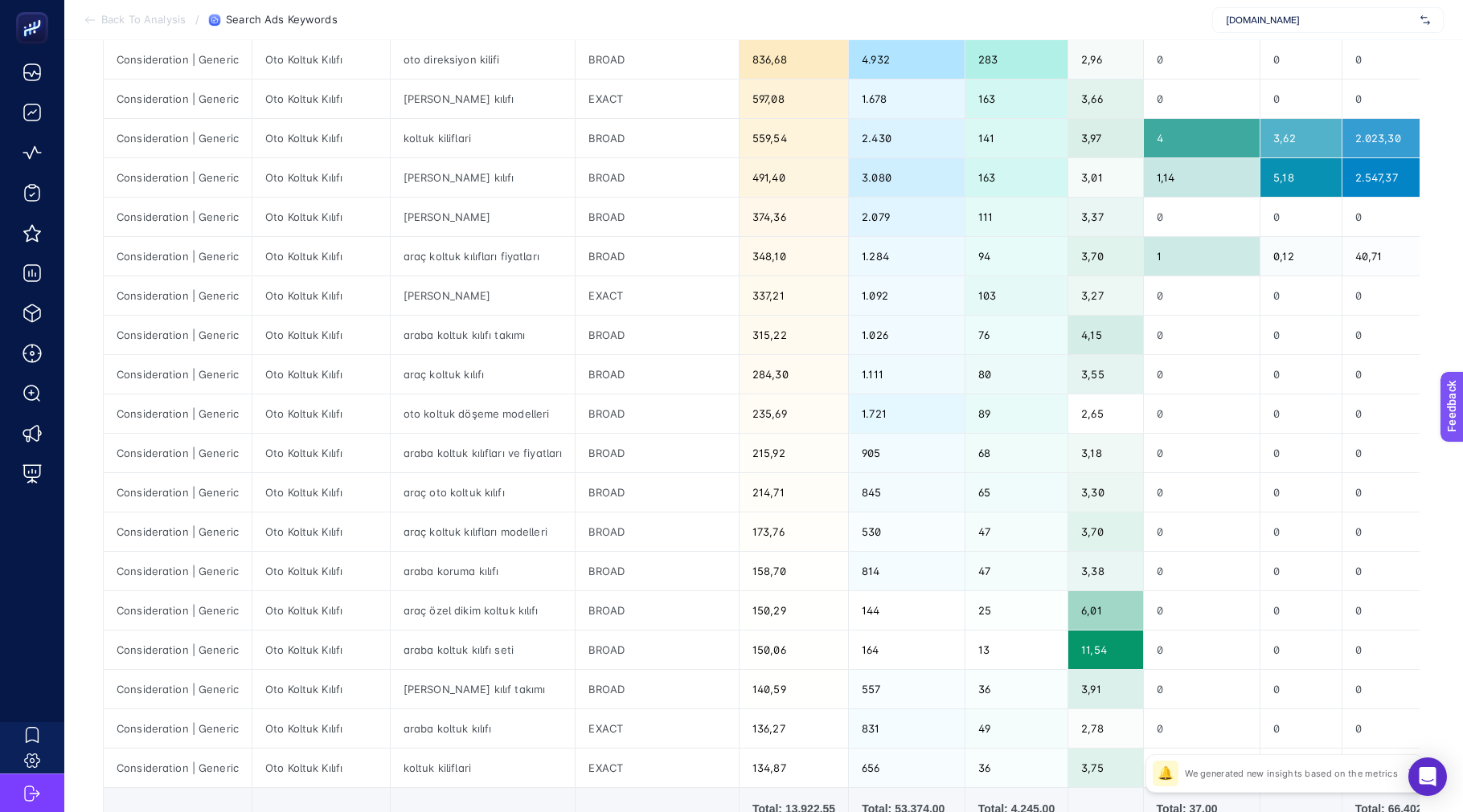
scroll to position [440, 0]
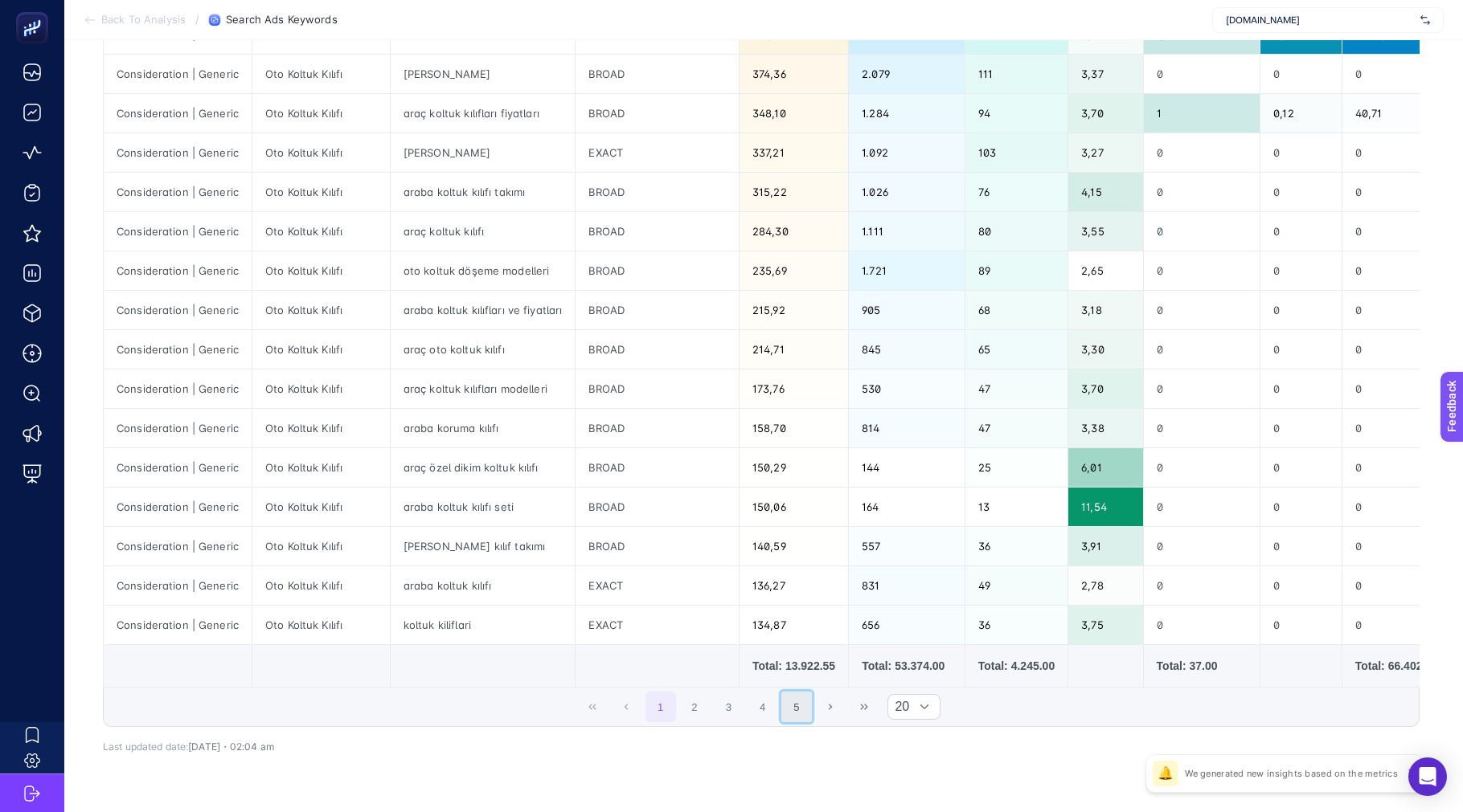
click at [792, 721] on button "5" at bounding box center [797, 707] width 31 height 31
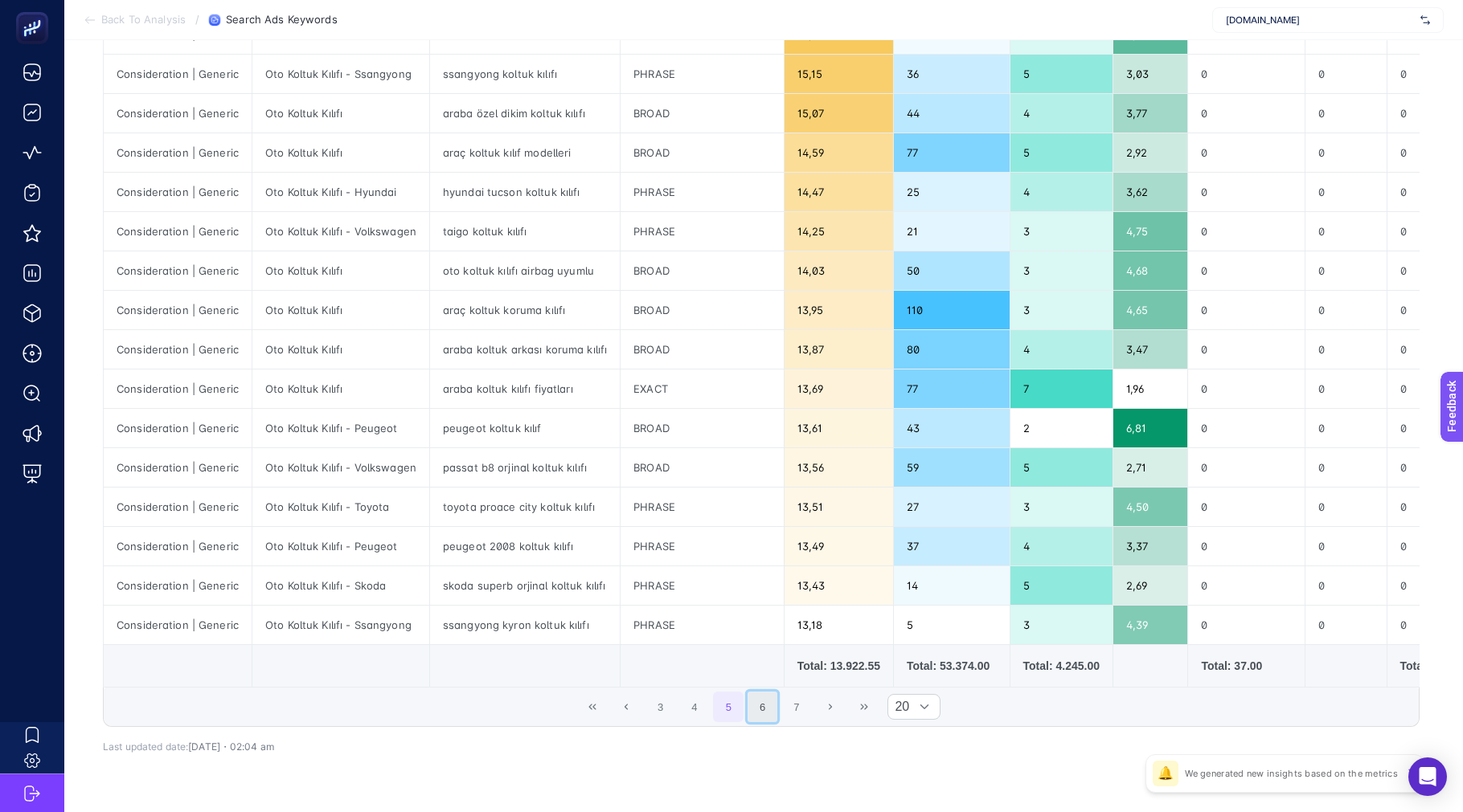
click at [778, 718] on button "6" at bounding box center [763, 707] width 31 height 31
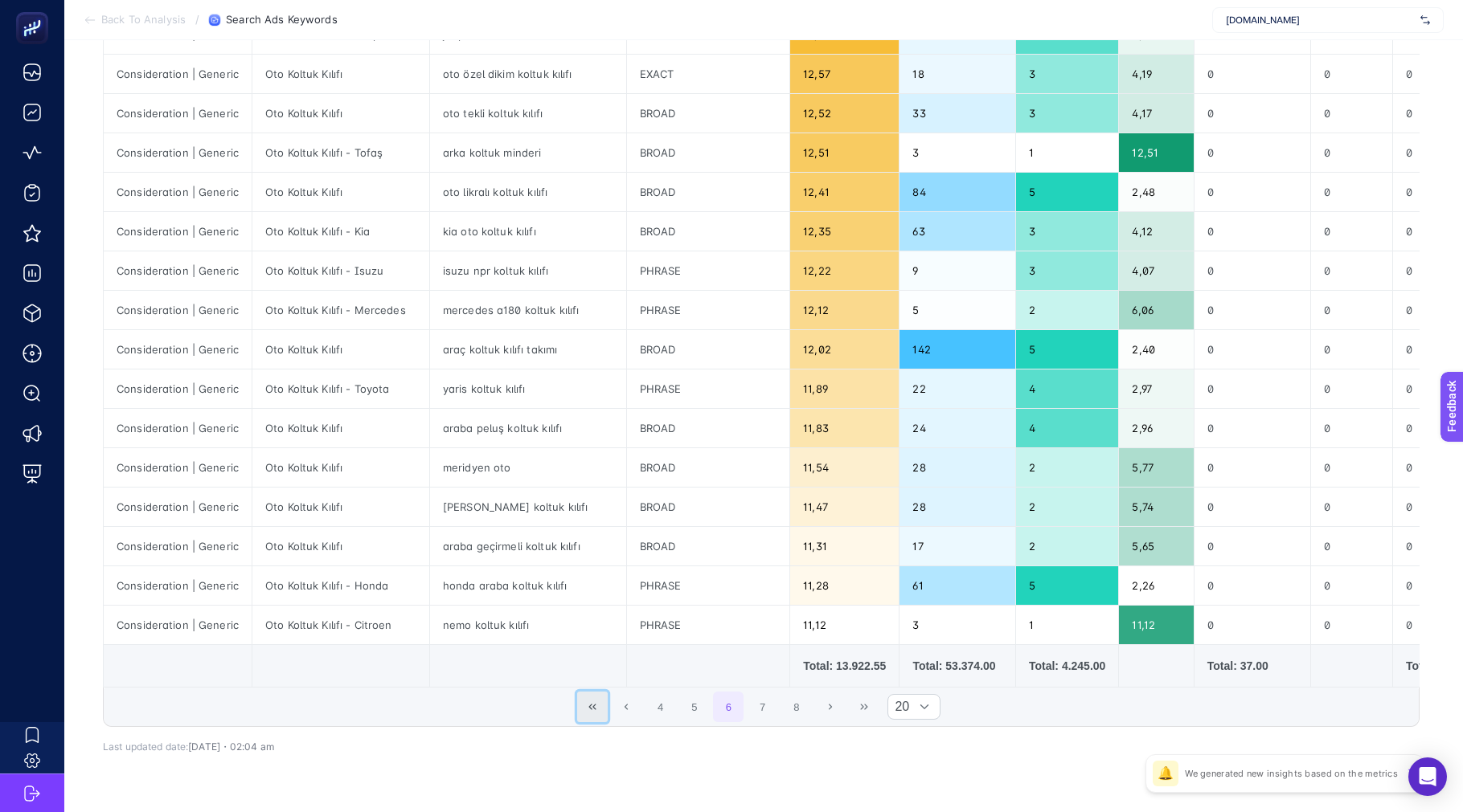
click at [597, 712] on icon "First Page" at bounding box center [592, 707] width 10 height 10
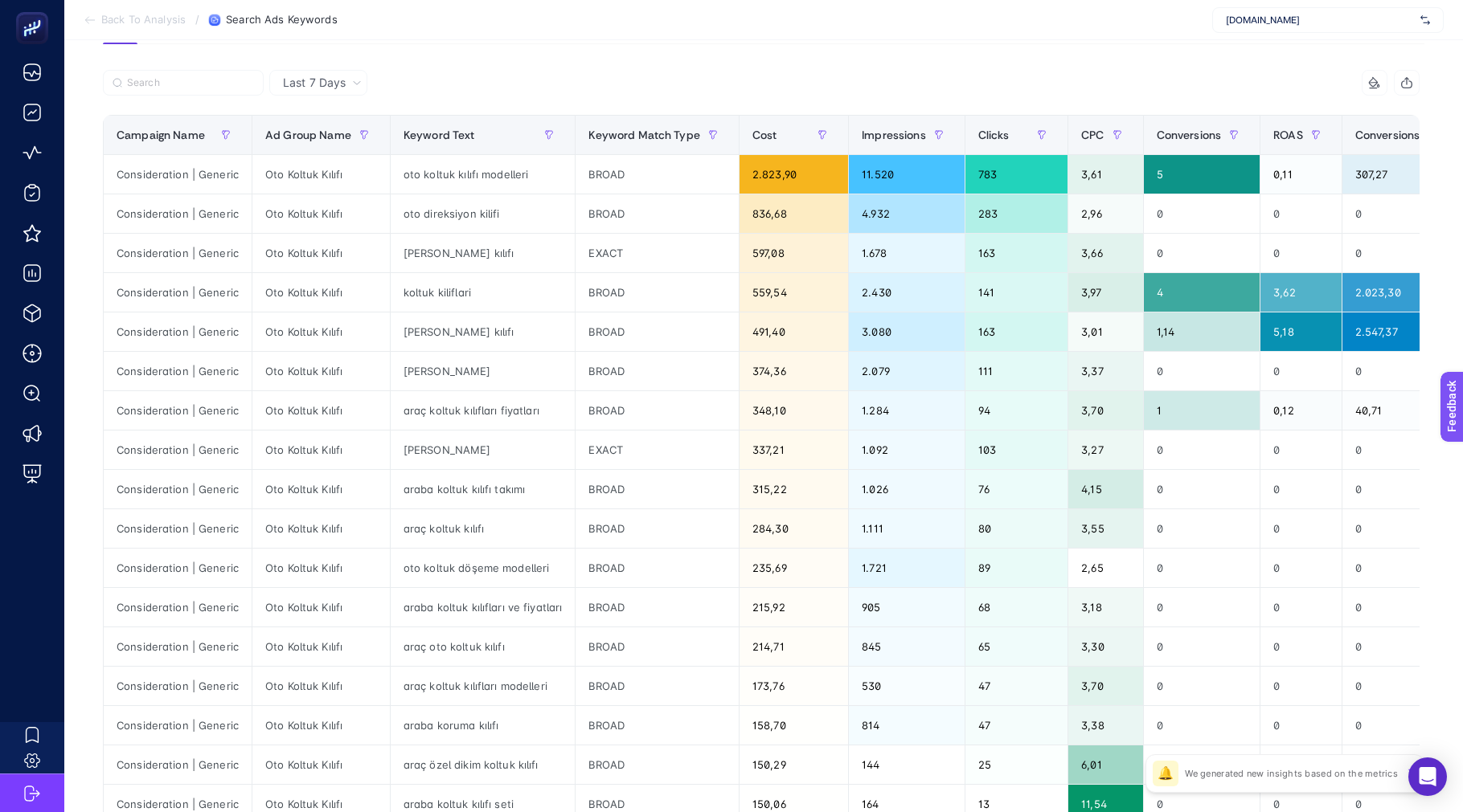
scroll to position [242, 0]
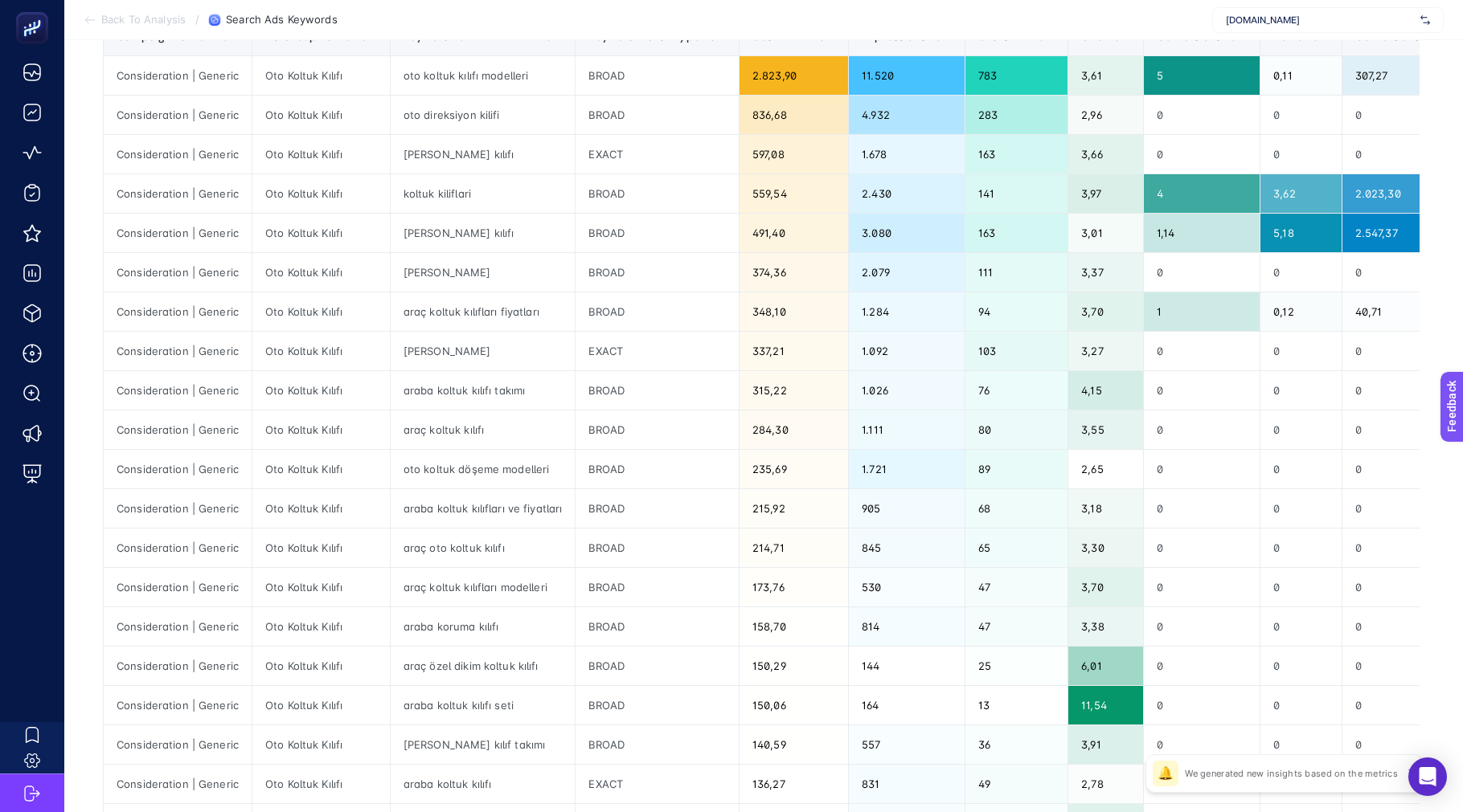
click at [1286, 26] on div "[DOMAIN_NAME]" at bounding box center [1327, 20] width 231 height 25
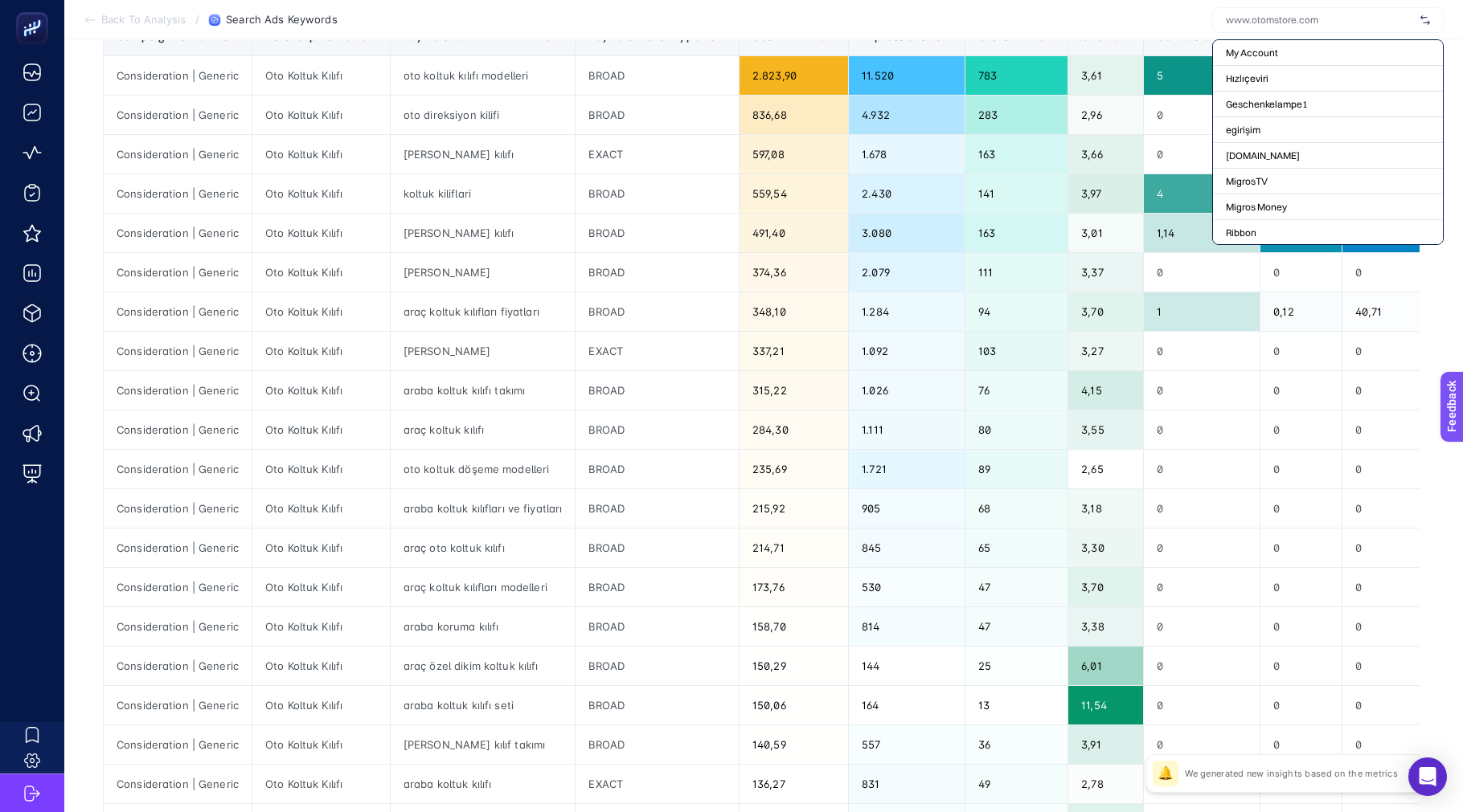
click at [1184, 17] on section "Back To Analysis / Search Ads Keywords My Account Hızlıçeviri Geschenkelampe1 e…" at bounding box center [763, 20] width 1398 height 40
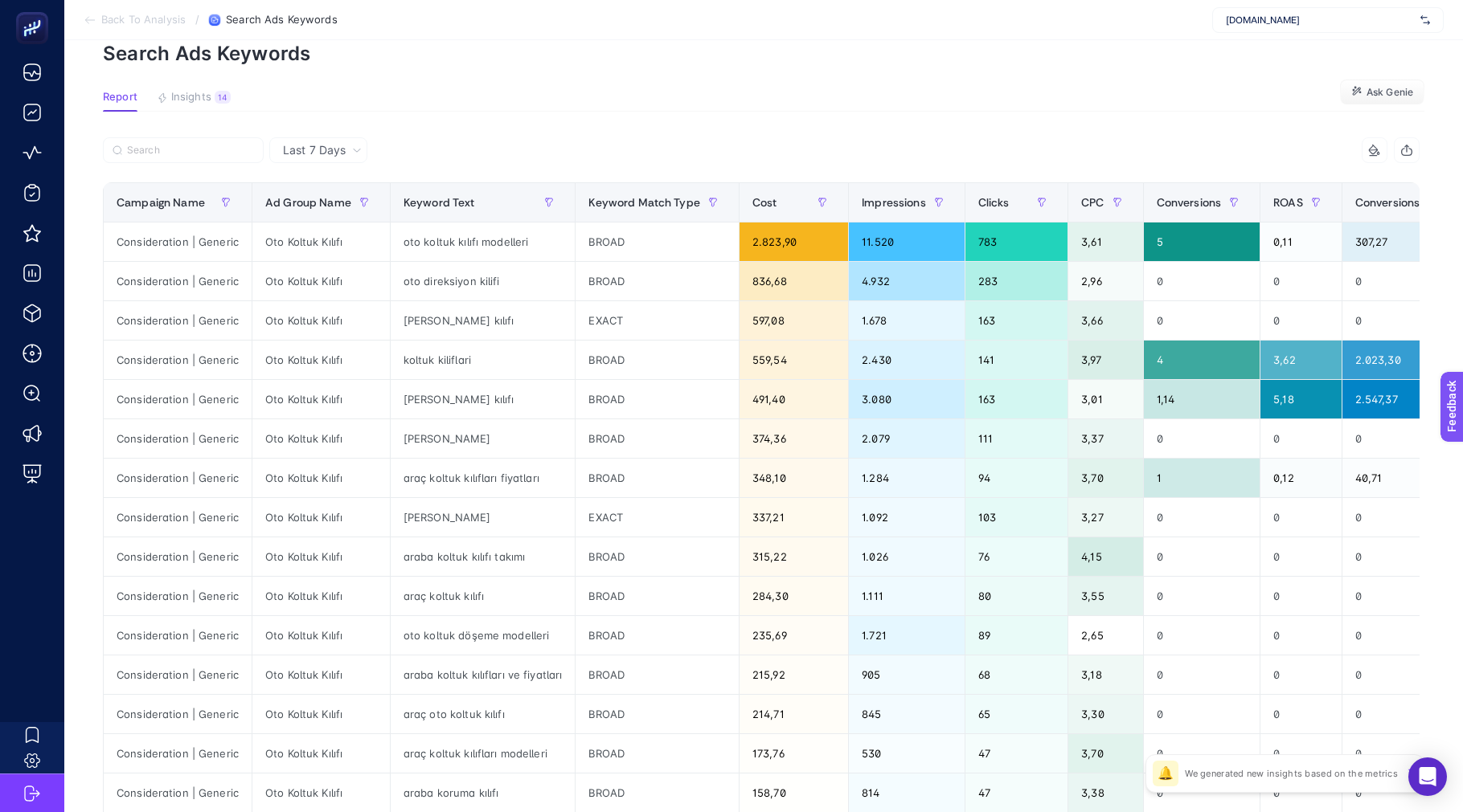
scroll to position [0, 0]
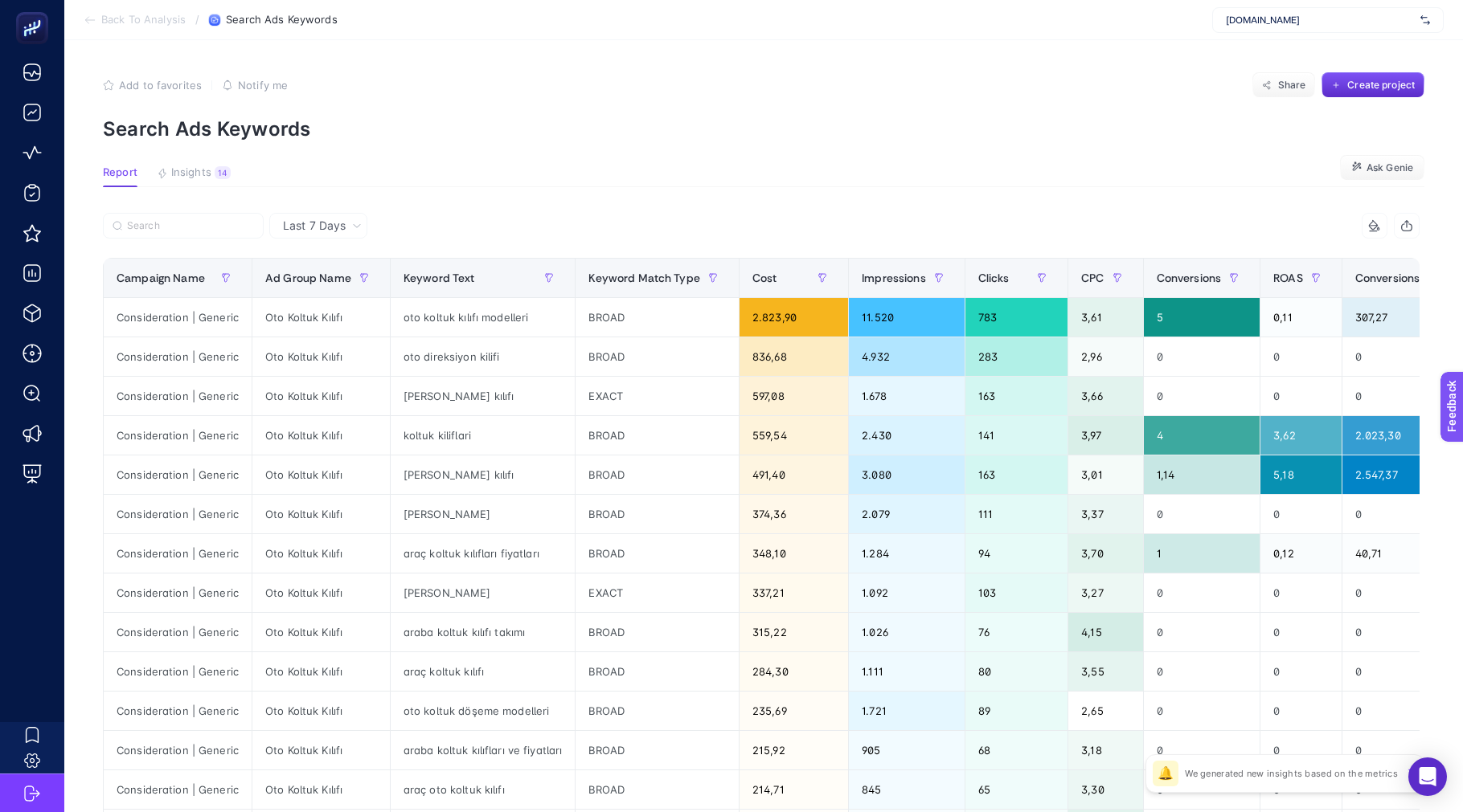
click at [426, 175] on section "Report Insights 14 We generated new insights based on the metrics Ask Genie" at bounding box center [763, 176] width 1321 height 21
